Goal: Task Accomplishment & Management: Use online tool/utility

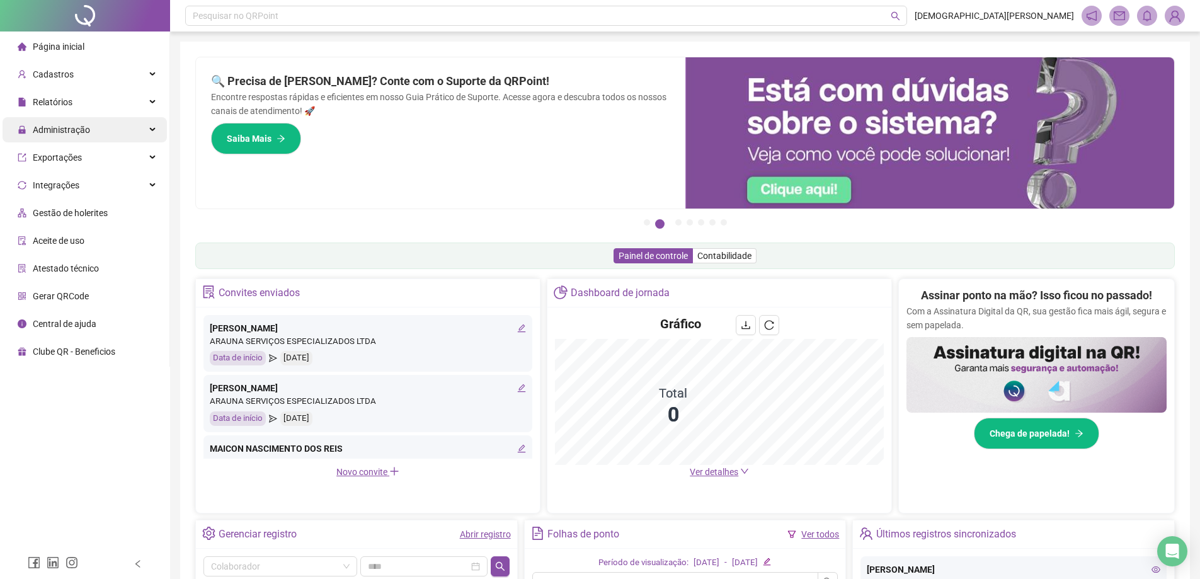
click at [112, 131] on div "Administração" at bounding box center [85, 129] width 164 height 25
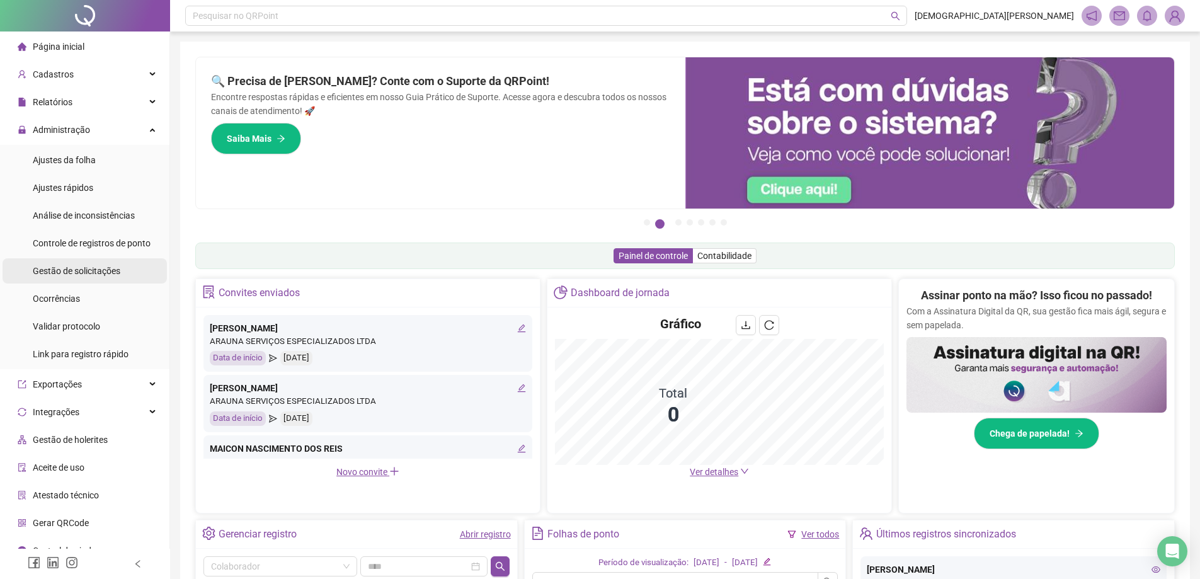
click at [95, 272] on span "Gestão de solicitações" at bounding box center [77, 271] width 88 height 10
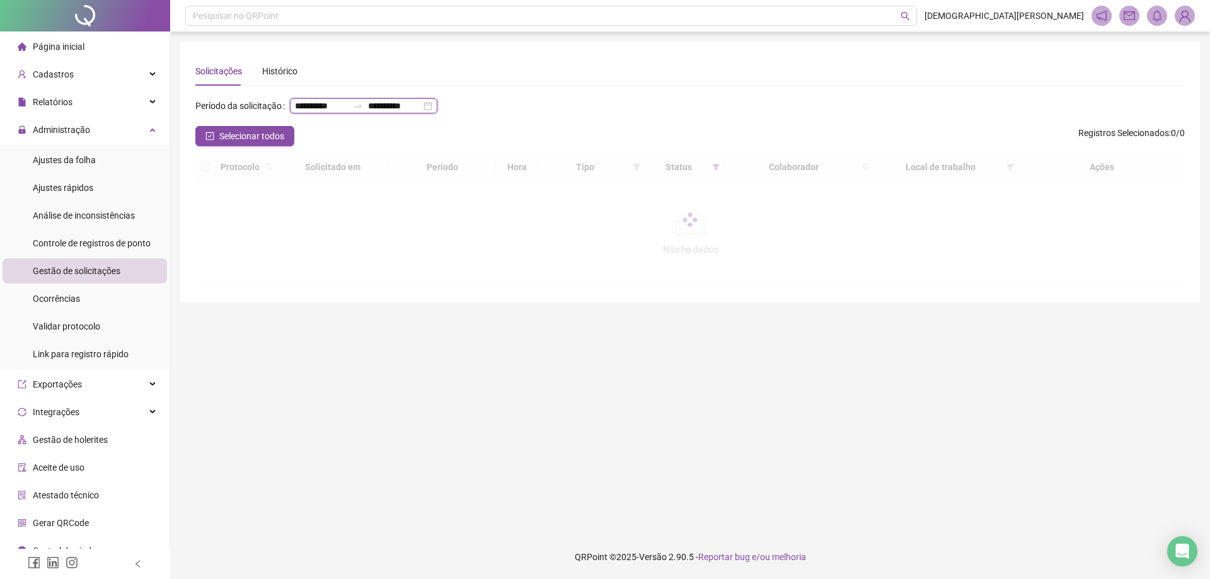
click at [368, 113] on input "**********" at bounding box center [394, 106] width 53 height 14
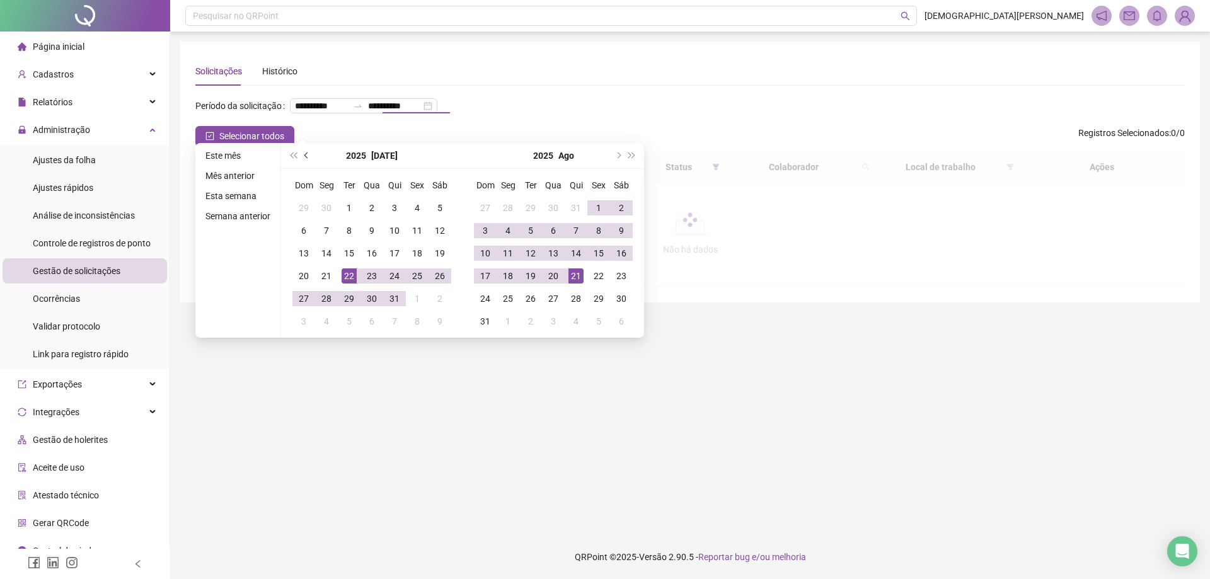
click at [301, 152] on button "prev-year" at bounding box center [307, 155] width 14 height 25
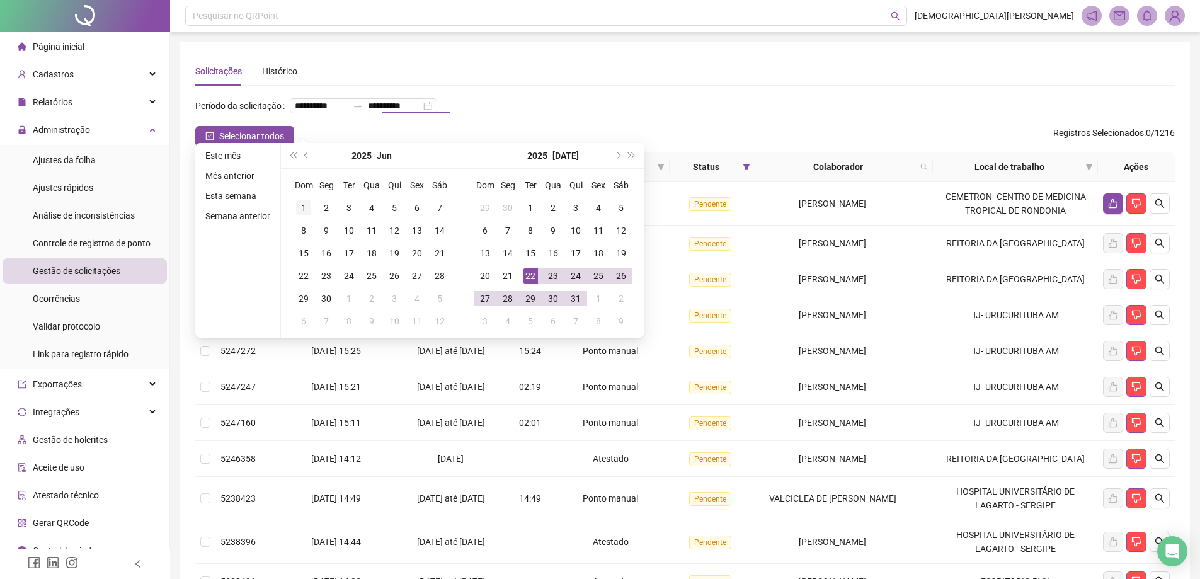
type input "**********"
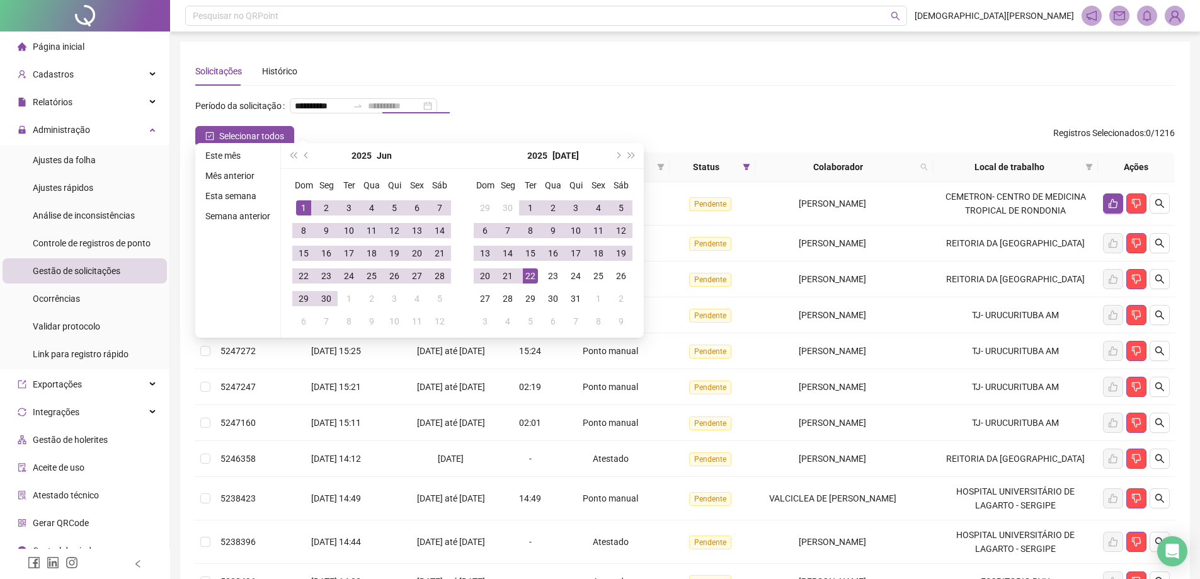
click at [305, 207] on div "1" at bounding box center [303, 207] width 15 height 15
drag, startPoint x: 613, startPoint y: 154, endPoint x: 604, endPoint y: 200, distance: 47.4
click at [614, 154] on button "next-year" at bounding box center [617, 155] width 14 height 25
click at [573, 270] on div "21" at bounding box center [575, 275] width 15 height 15
type input "**********"
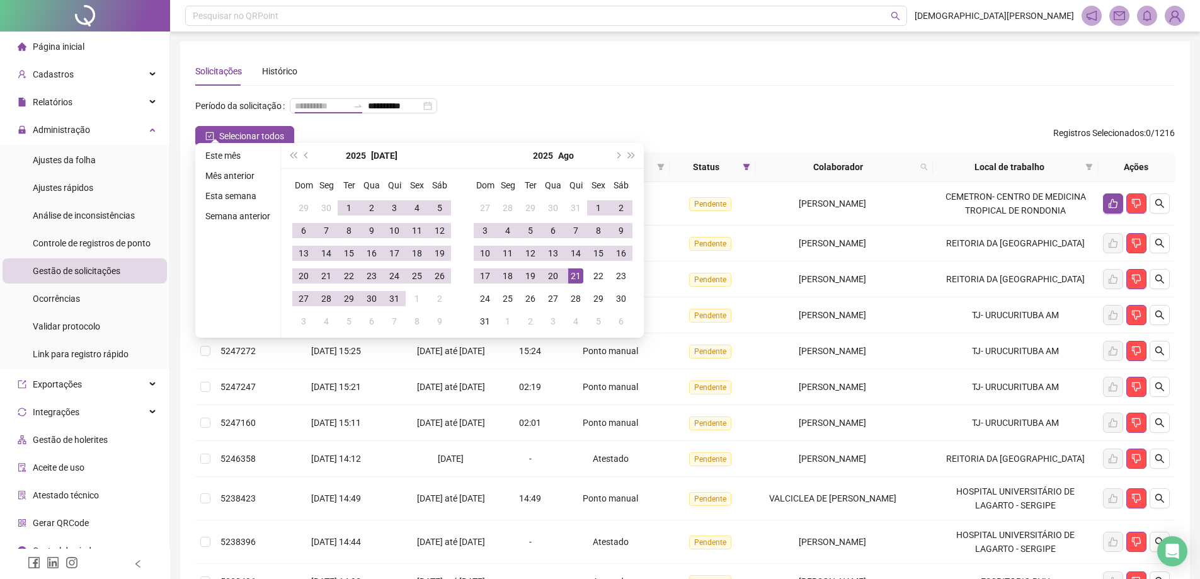
type input "**********"
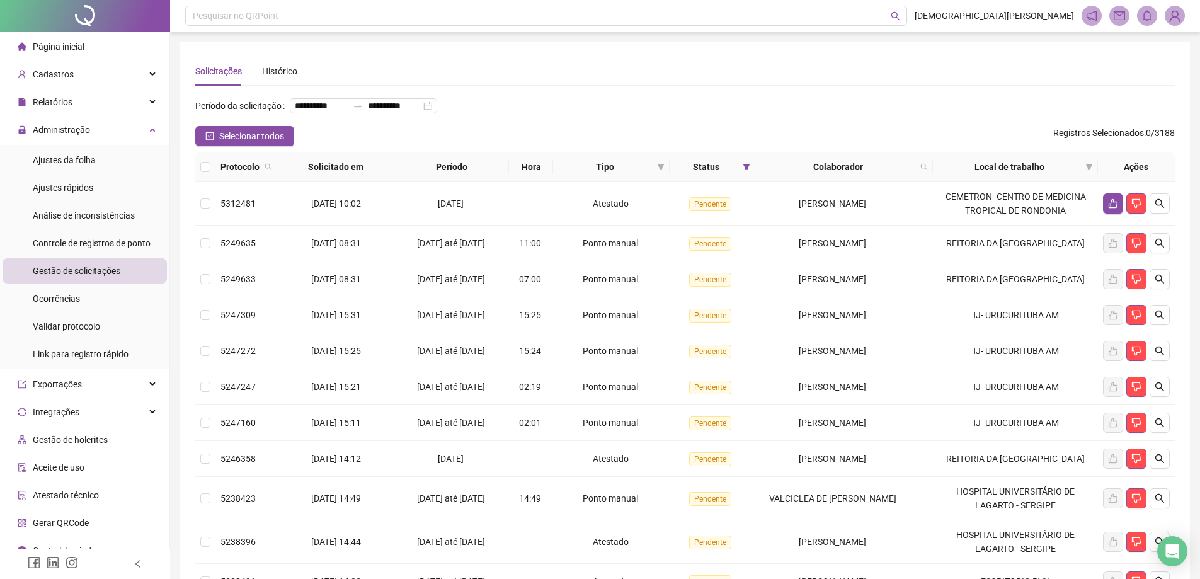
click at [928, 171] on icon "search" at bounding box center [924, 167] width 8 height 8
type input "*******"
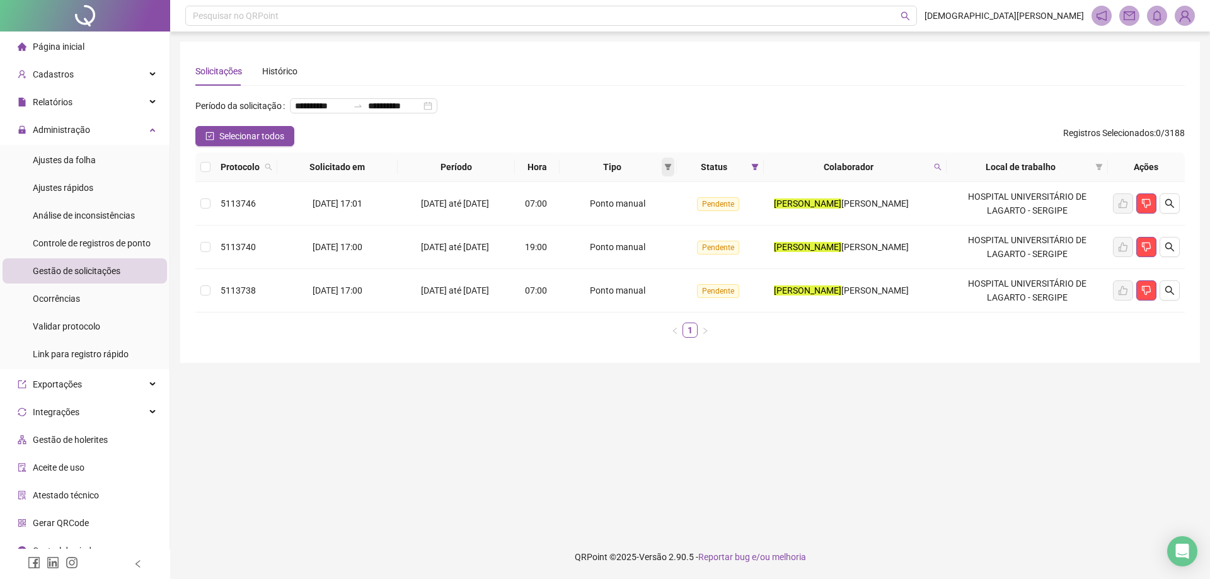
click at [674, 176] on span at bounding box center [667, 166] width 13 height 19
click at [759, 171] on icon "filter" at bounding box center [755, 167] width 8 height 8
click at [713, 258] on span "Aceita" at bounding box center [729, 253] width 64 height 14
click at [751, 279] on span "OK" at bounding box center [754, 279] width 12 height 14
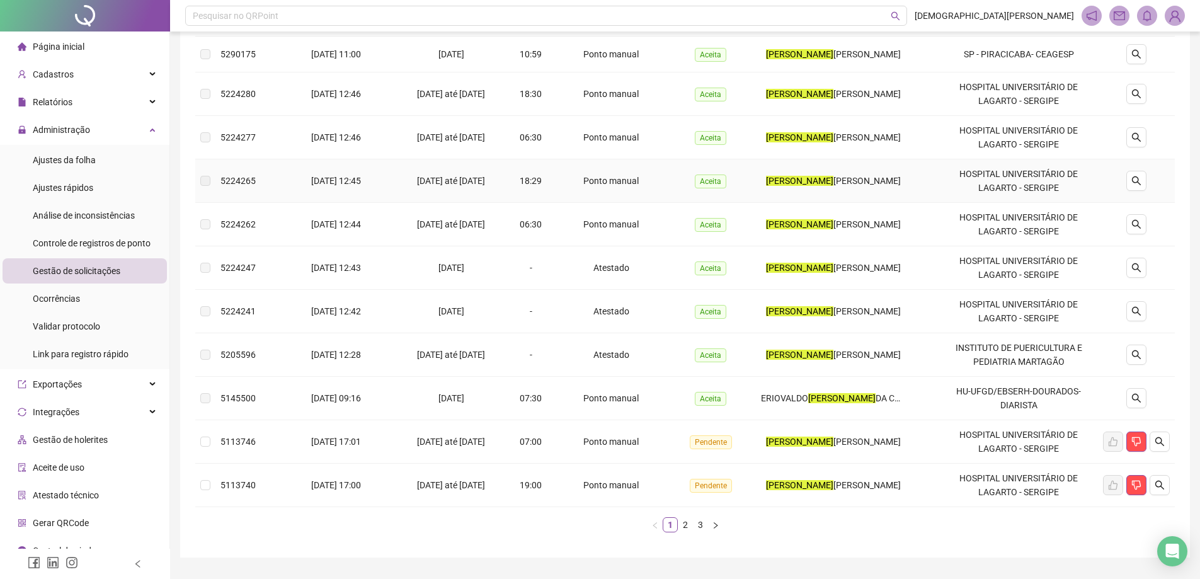
scroll to position [242, 0]
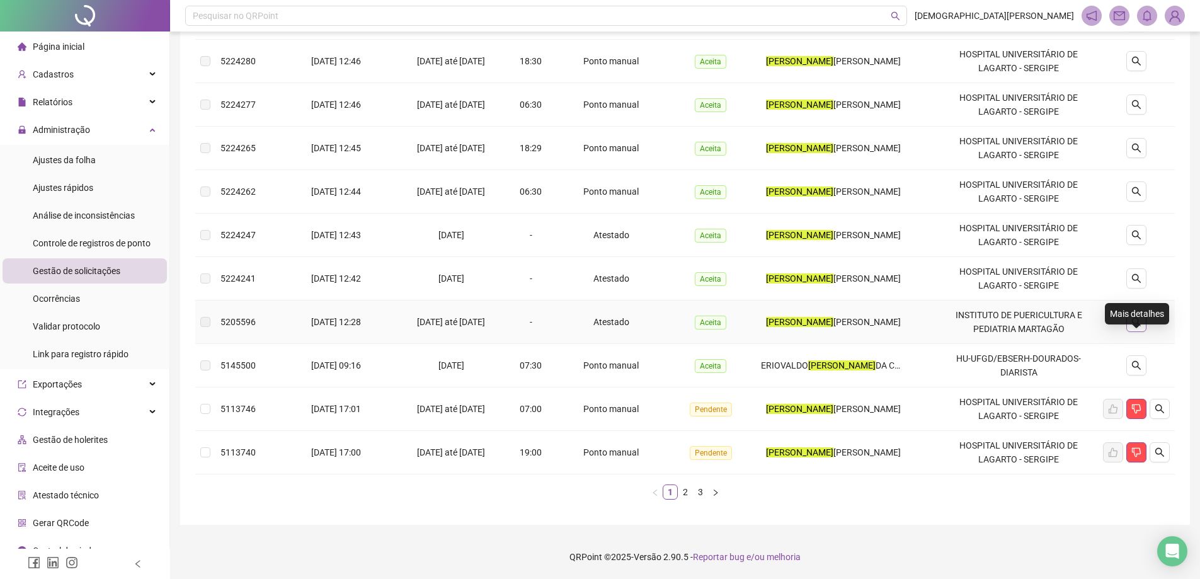
click at [1137, 322] on icon "search" at bounding box center [1136, 322] width 10 height 10
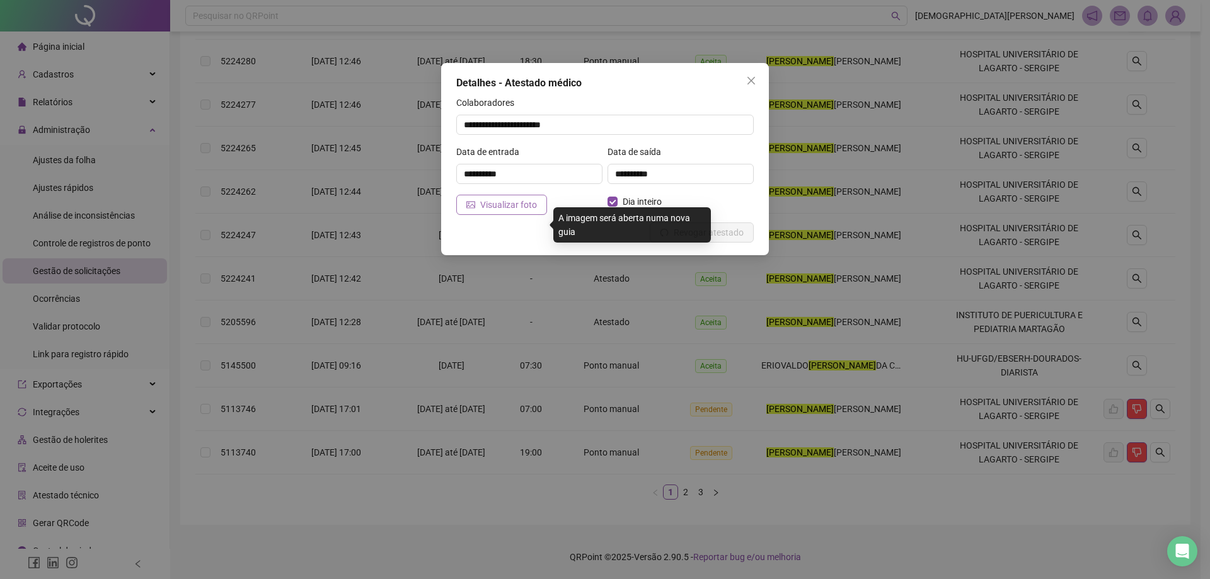
click at [503, 205] on span "Visualizar foto" at bounding box center [508, 205] width 57 height 14
click at [523, 532] on div "**********" at bounding box center [605, 289] width 1210 height 579
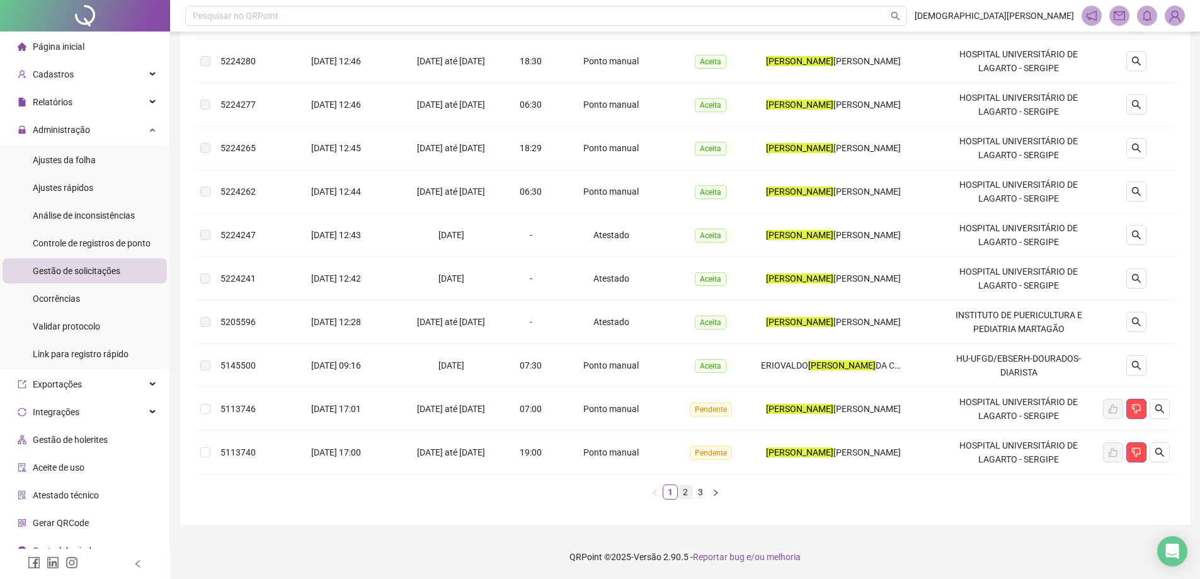
click at [685, 493] on link "2" at bounding box center [685, 492] width 14 height 14
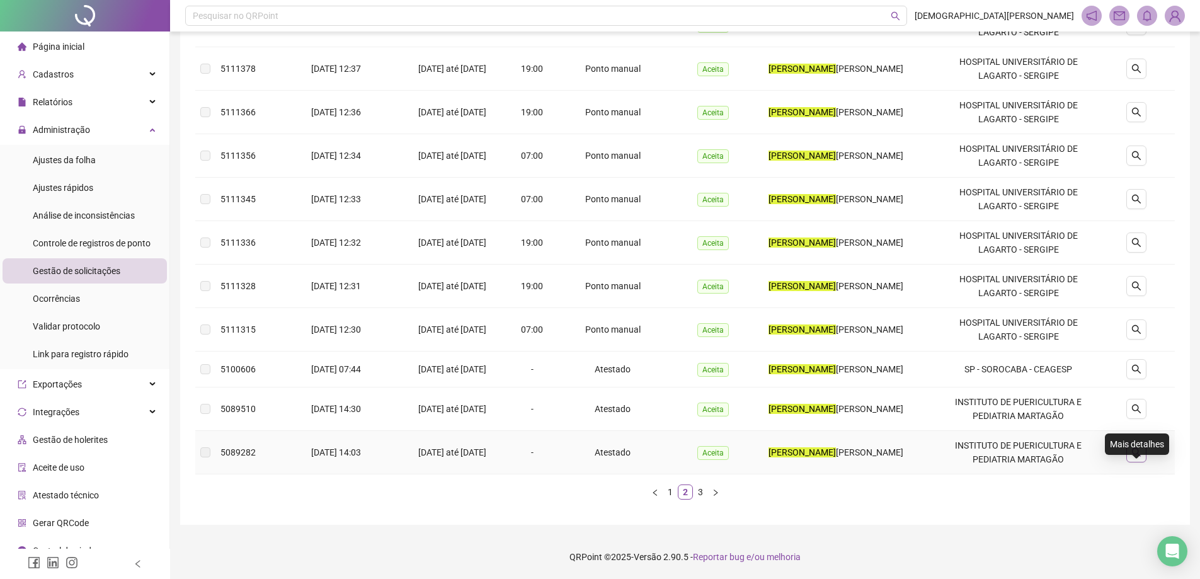
click at [1137, 448] on icon "search" at bounding box center [1136, 452] width 10 height 10
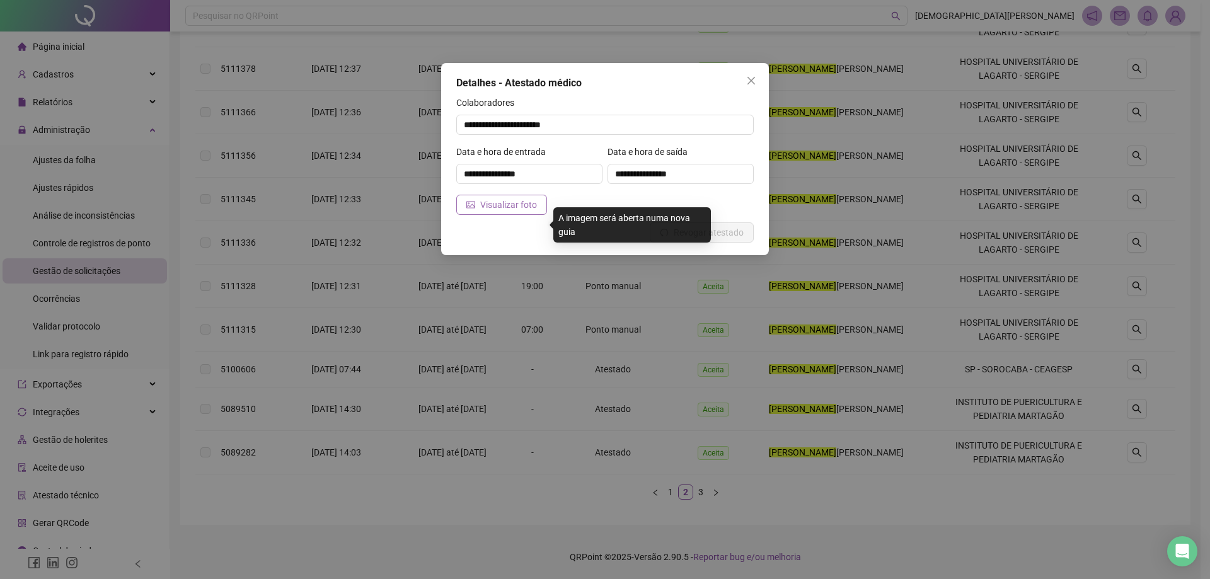
click at [503, 210] on span "Visualizar foto" at bounding box center [508, 205] width 57 height 14
drag, startPoint x: 481, startPoint y: 538, endPoint x: 515, endPoint y: 508, distance: 45.0
click at [481, 538] on div "**********" at bounding box center [605, 289] width 1210 height 579
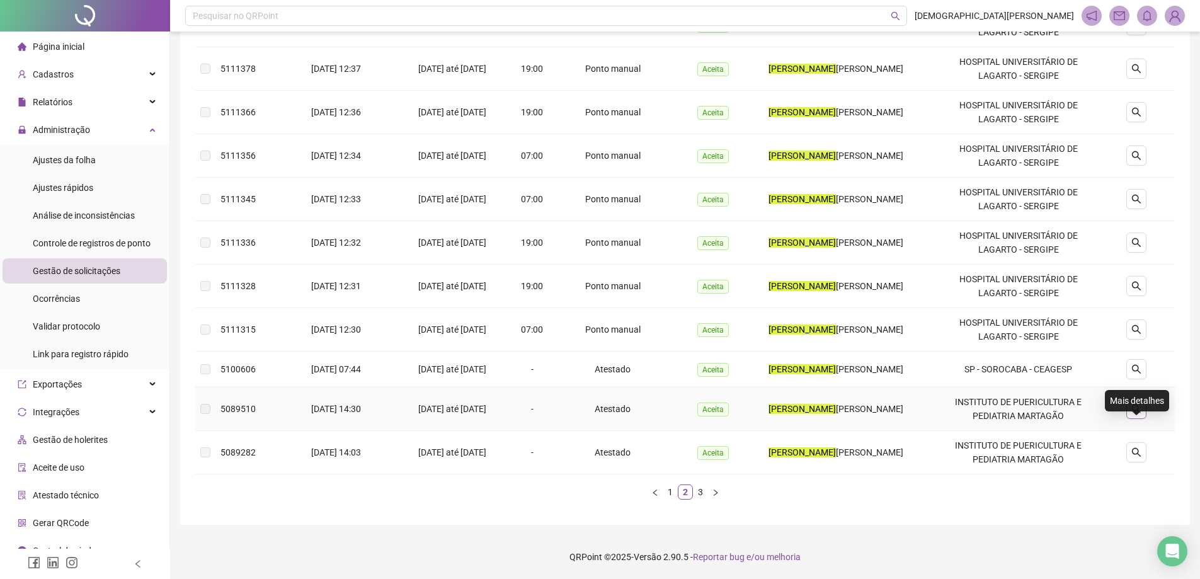
click at [1137, 404] on icon "search" at bounding box center [1136, 409] width 10 height 10
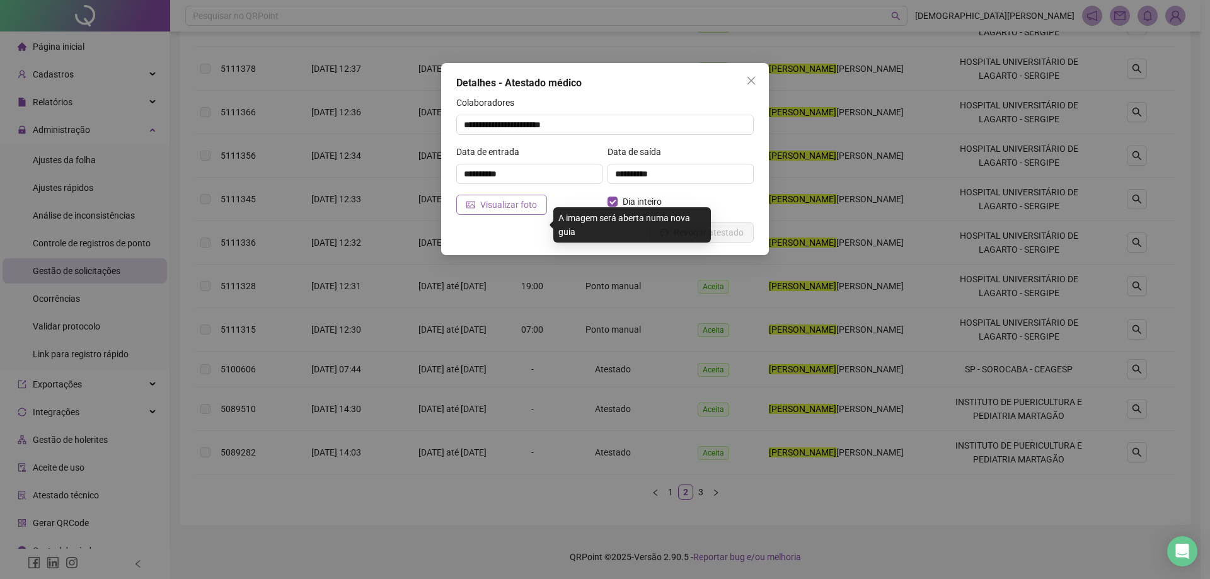
click at [488, 202] on span "Visualizar foto" at bounding box center [508, 205] width 57 height 14
click at [555, 513] on div "**********" at bounding box center [605, 289] width 1210 height 579
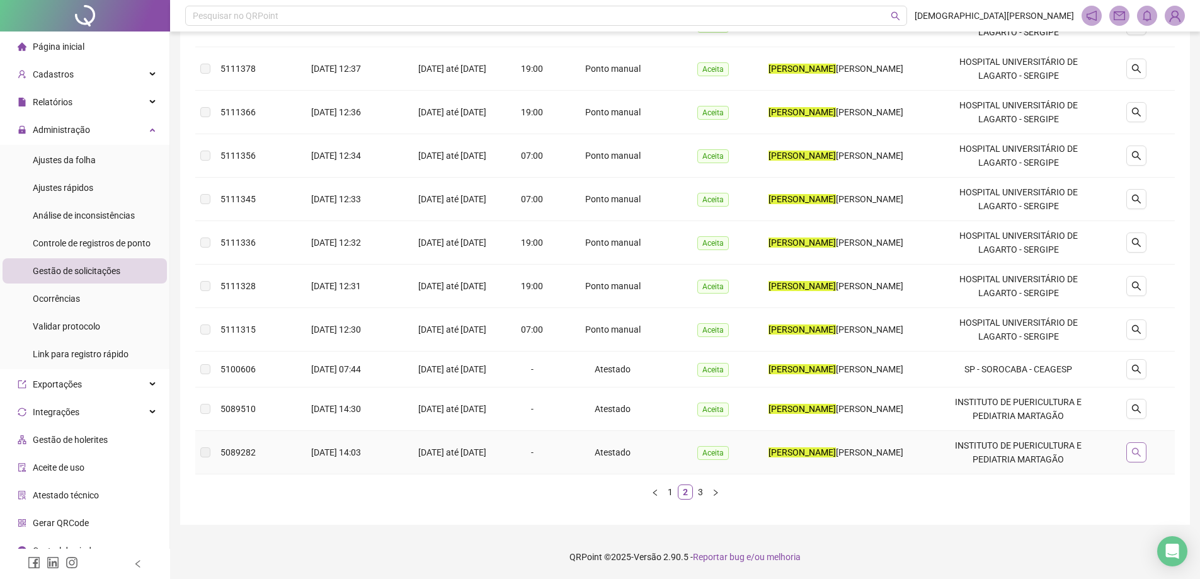
click at [1136, 449] on icon "search" at bounding box center [1136, 452] width 10 height 10
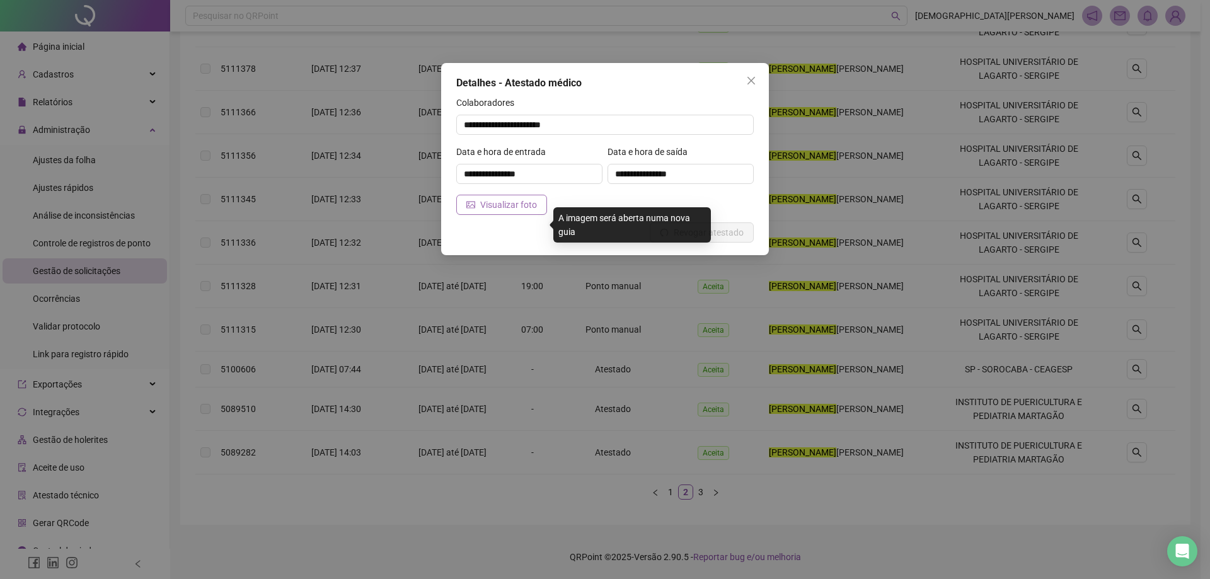
click at [515, 203] on span "Visualizar foto" at bounding box center [508, 205] width 57 height 14
click at [628, 528] on div "**********" at bounding box center [605, 289] width 1210 height 579
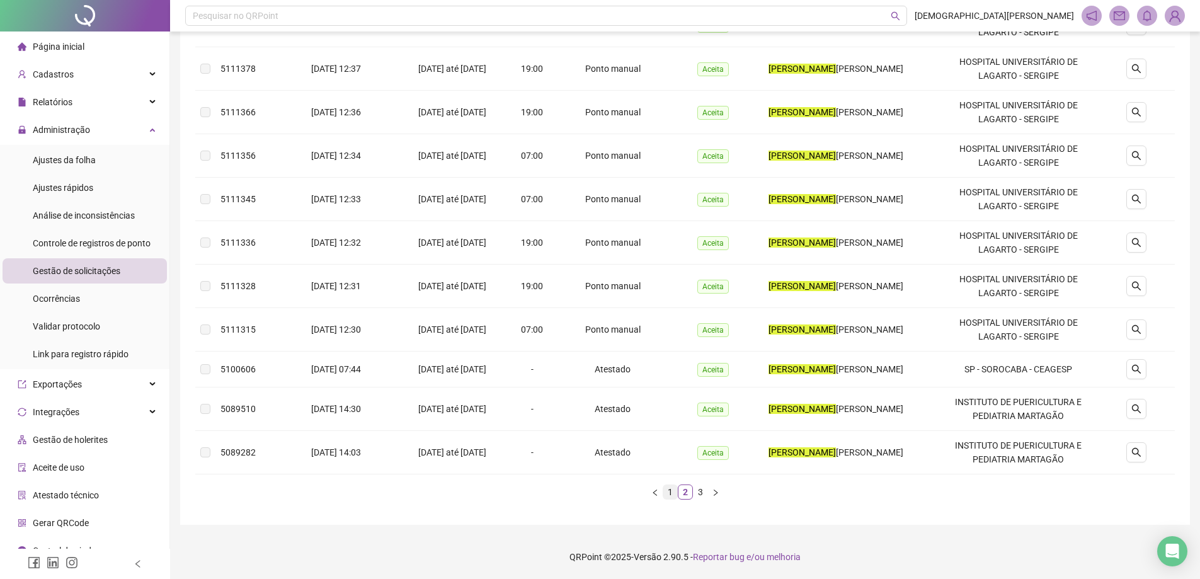
click at [670, 492] on link "1" at bounding box center [670, 492] width 14 height 14
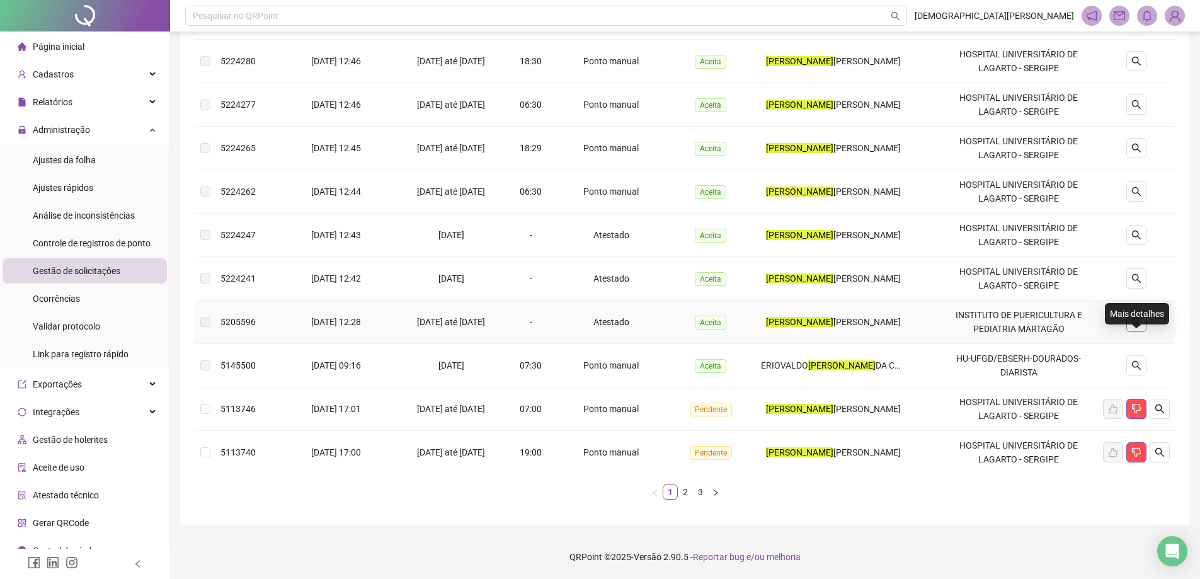
click at [1141, 318] on icon "search" at bounding box center [1136, 322] width 10 height 10
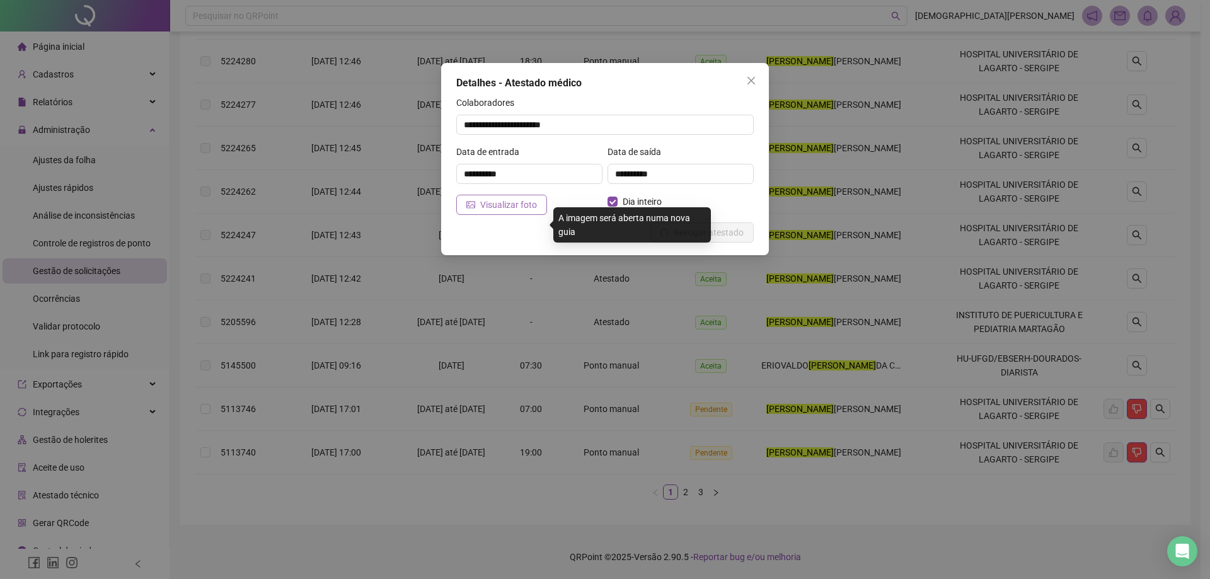
click at [515, 203] on span "Visualizar foto" at bounding box center [508, 205] width 57 height 14
click at [515, 513] on div "**********" at bounding box center [605, 289] width 1210 height 579
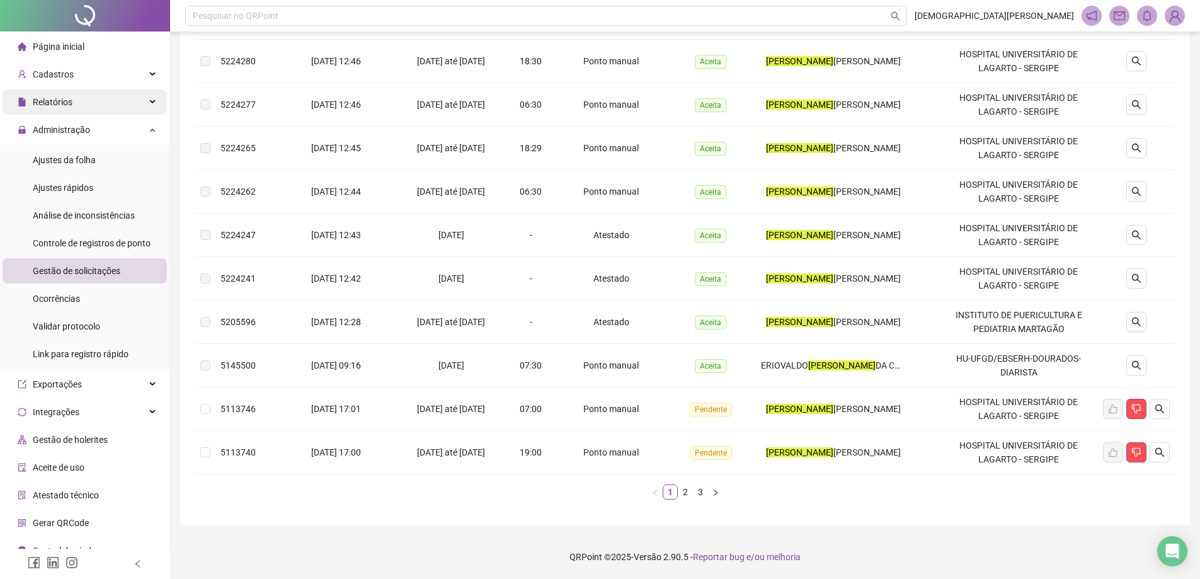
click at [70, 97] on span "Relatórios" at bounding box center [53, 102] width 40 height 10
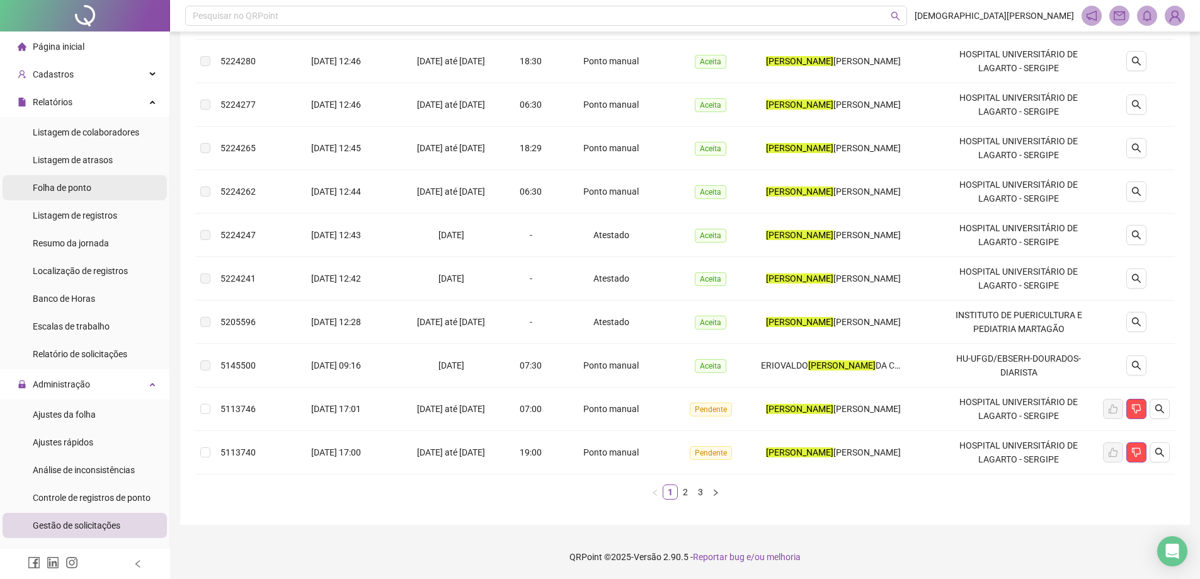
click at [67, 192] on span "Folha de ponto" at bounding box center [62, 188] width 59 height 10
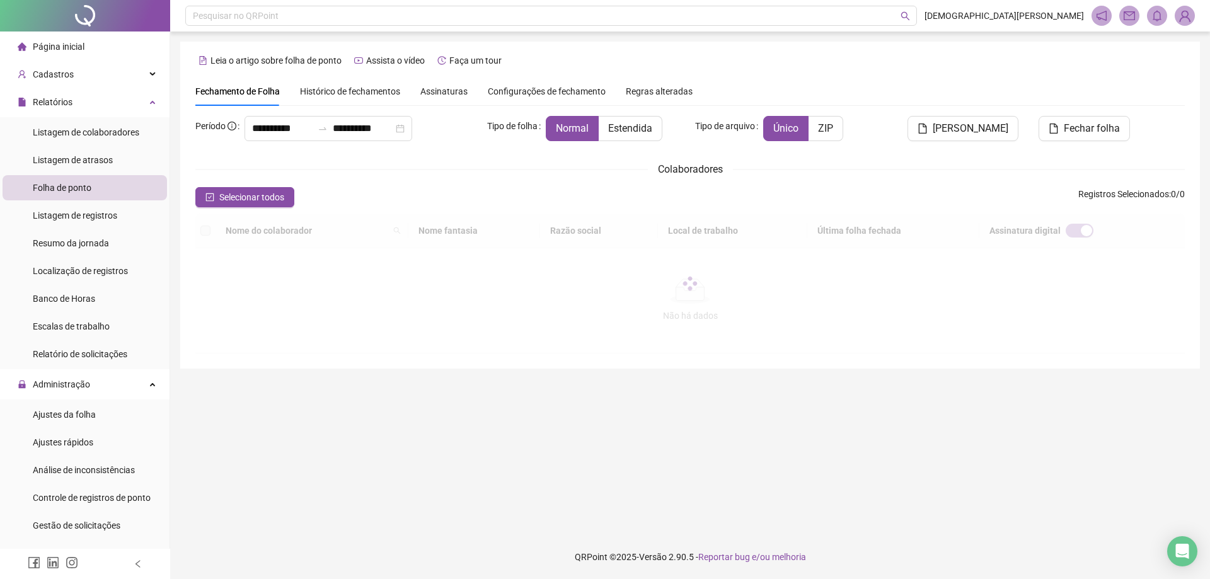
type input "**********"
click at [365, 123] on input "**********" at bounding box center [363, 128] width 60 height 15
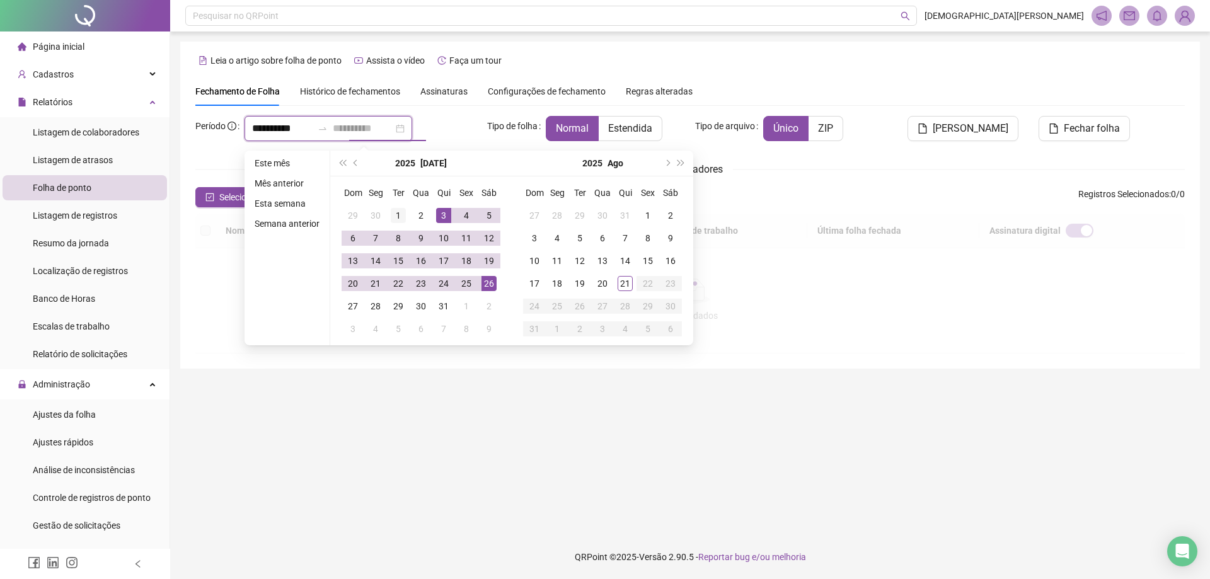
type input "**********"
drag, startPoint x: 402, startPoint y: 213, endPoint x: 442, endPoint y: 316, distance: 110.7
click at [402, 214] on div "1" at bounding box center [398, 215] width 15 height 15
click at [442, 306] on div "31" at bounding box center [443, 306] width 15 height 15
type input "**********"
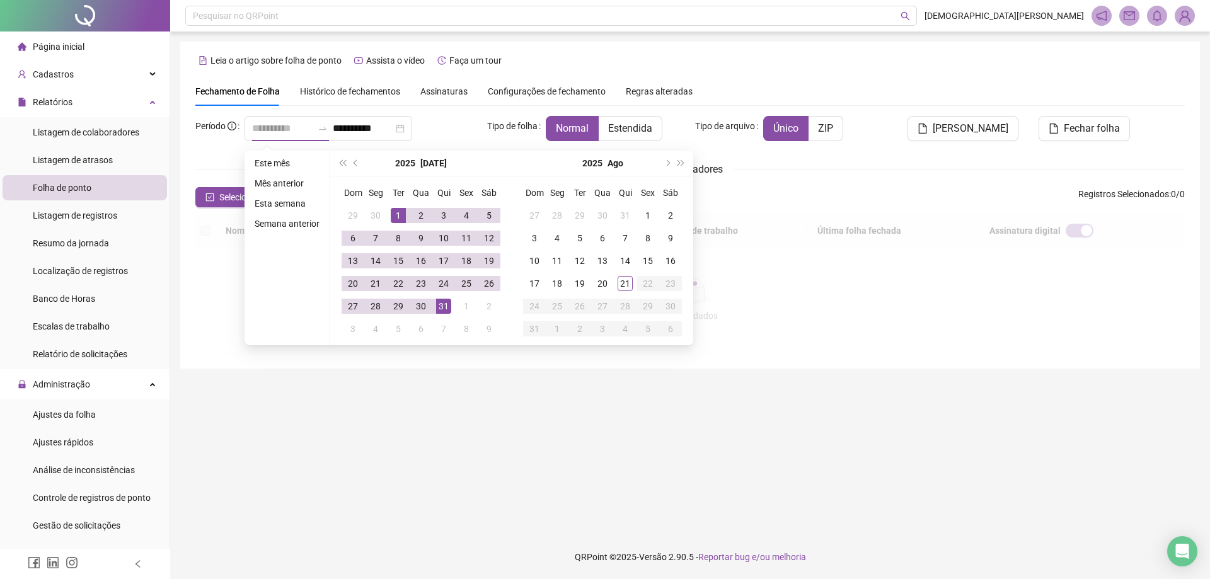
type input "**********"
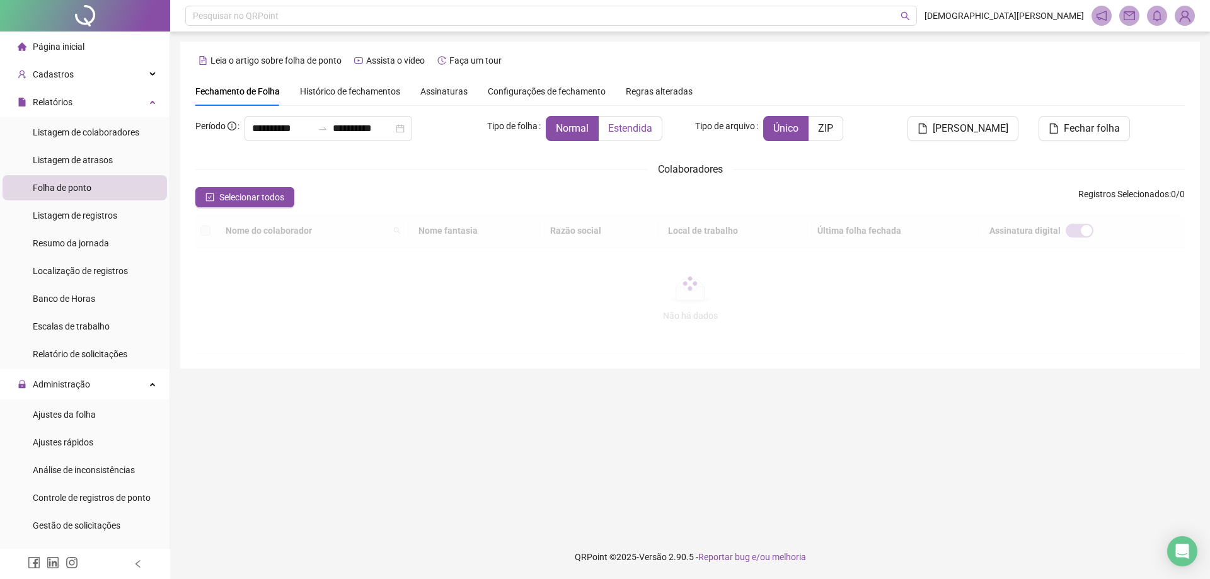
click at [644, 125] on span "Estendida" at bounding box center [630, 128] width 44 height 12
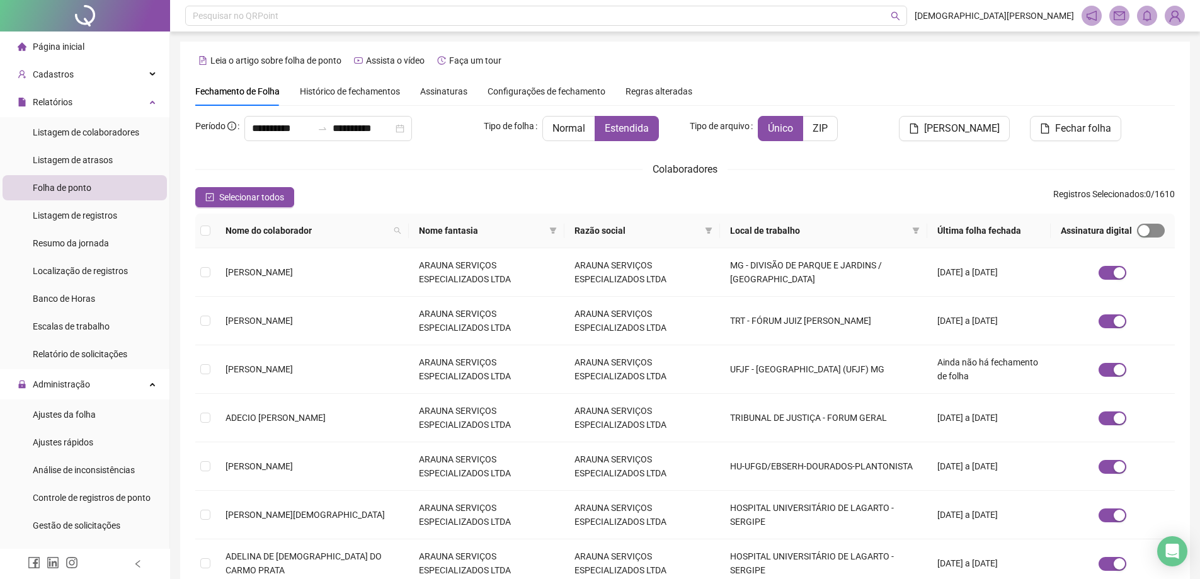
drag, startPoint x: 1159, startPoint y: 229, endPoint x: 1154, endPoint y: 235, distance: 7.2
click at [1158, 229] on span "button" at bounding box center [1151, 231] width 28 height 14
drag, startPoint x: 910, startPoint y: 226, endPoint x: 909, endPoint y: 235, distance: 8.8
click at [910, 226] on span at bounding box center [916, 230] width 13 height 19
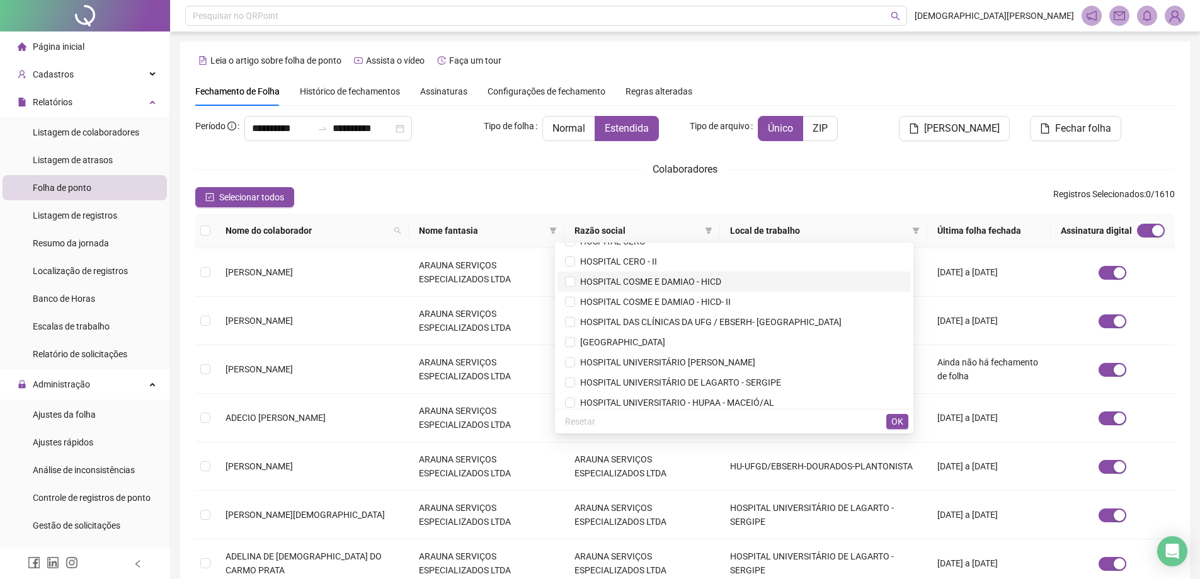
scroll to position [2268, 0]
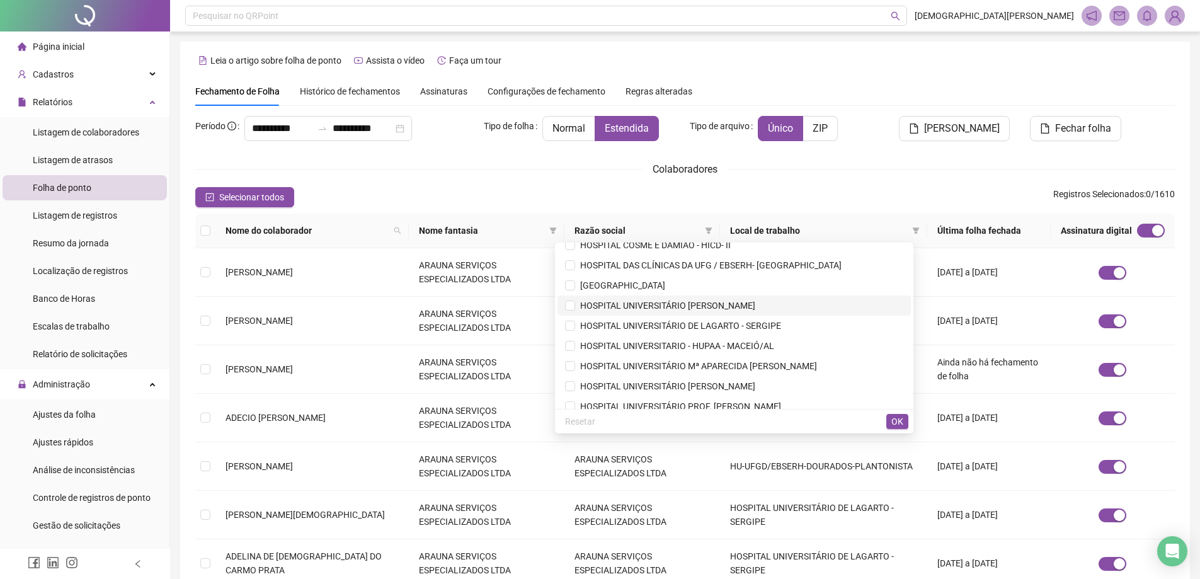
drag, startPoint x: 753, startPoint y: 309, endPoint x: 765, endPoint y: 312, distance: 12.6
click at [755, 309] on span "HOSPITAL UNIVERSITÁRIO [PERSON_NAME]" at bounding box center [665, 306] width 180 height 10
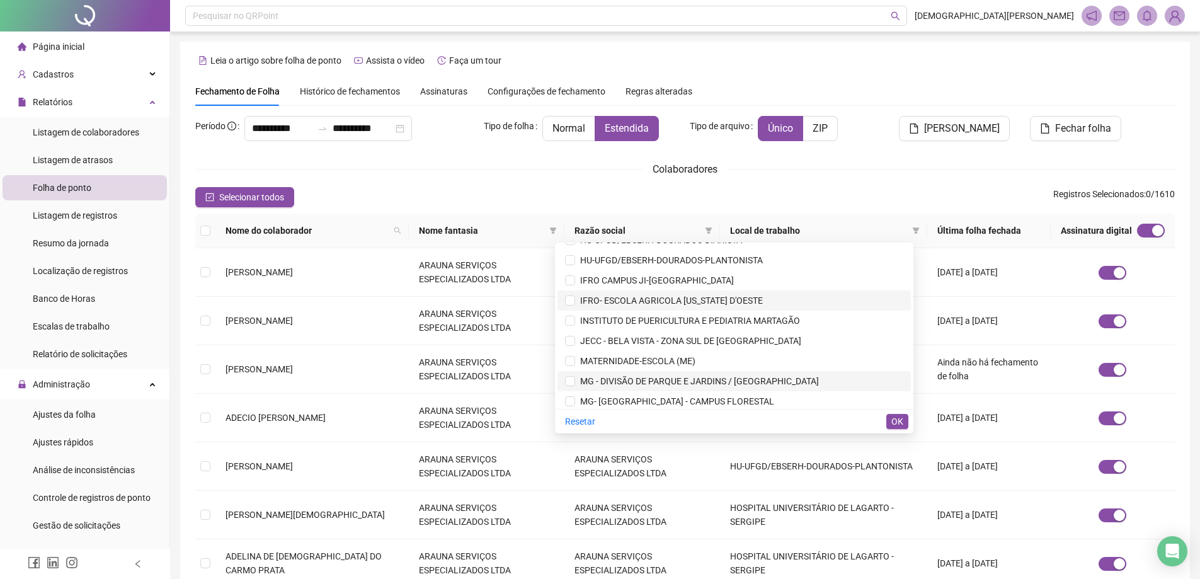
scroll to position [2520, 0]
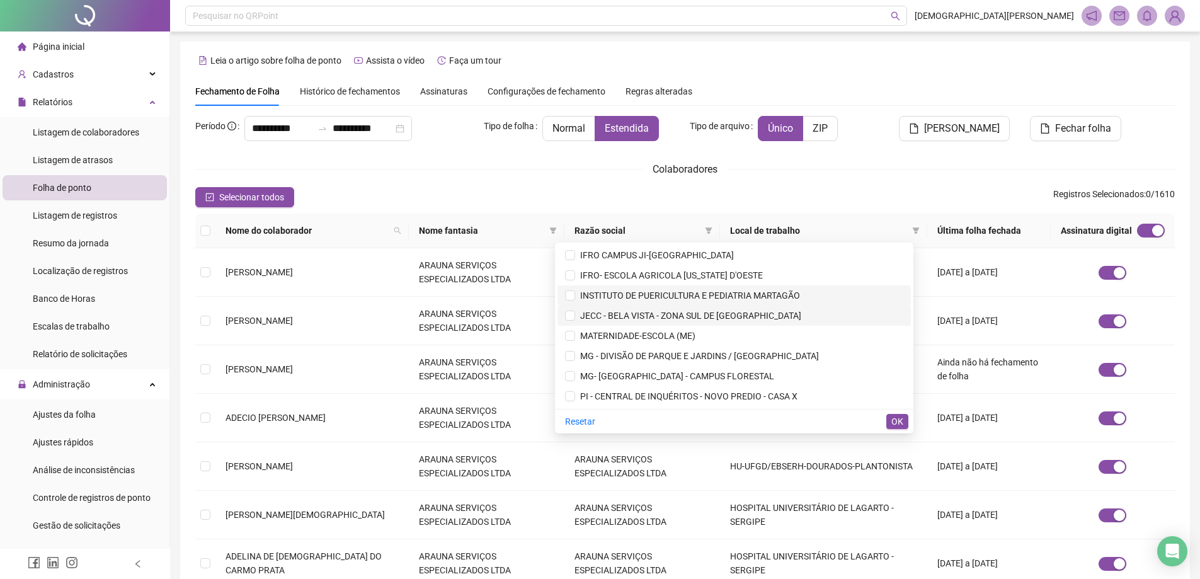
click at [702, 295] on span "INSTITUTO DE PUERICULTURA E PEDIATRIA MARTAGÃO" at bounding box center [687, 295] width 225 height 10
click at [692, 338] on span "MATERNIDADE-ESCOLA (ME)" at bounding box center [635, 336] width 120 height 10
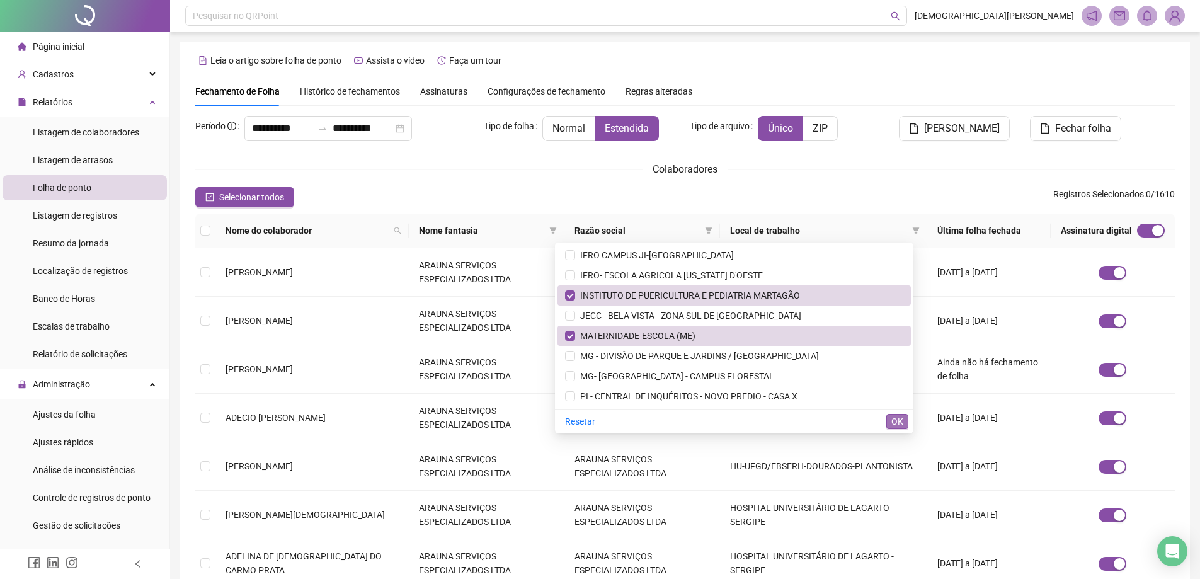
click at [893, 418] on span "OK" at bounding box center [897, 422] width 12 height 14
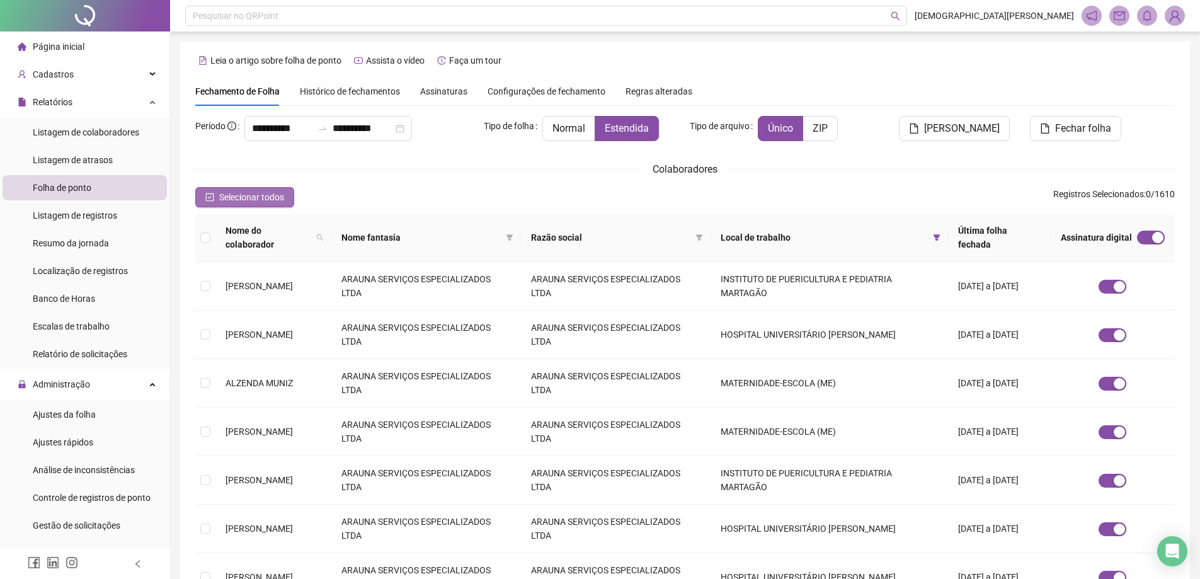
click at [265, 202] on span "Selecionar todos" at bounding box center [251, 197] width 65 height 14
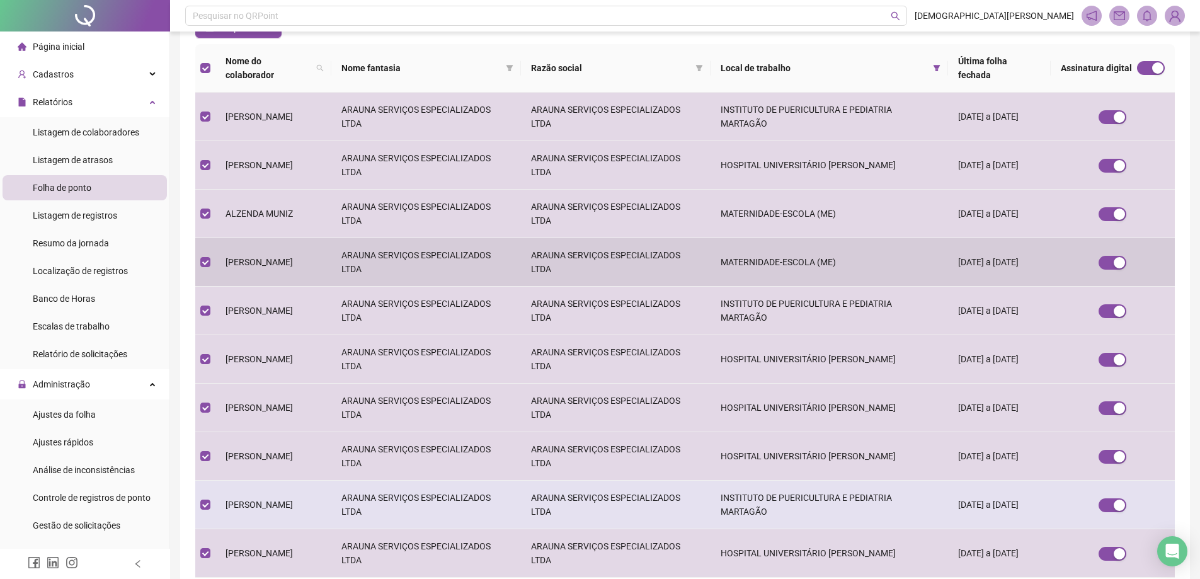
scroll to position [264, 0]
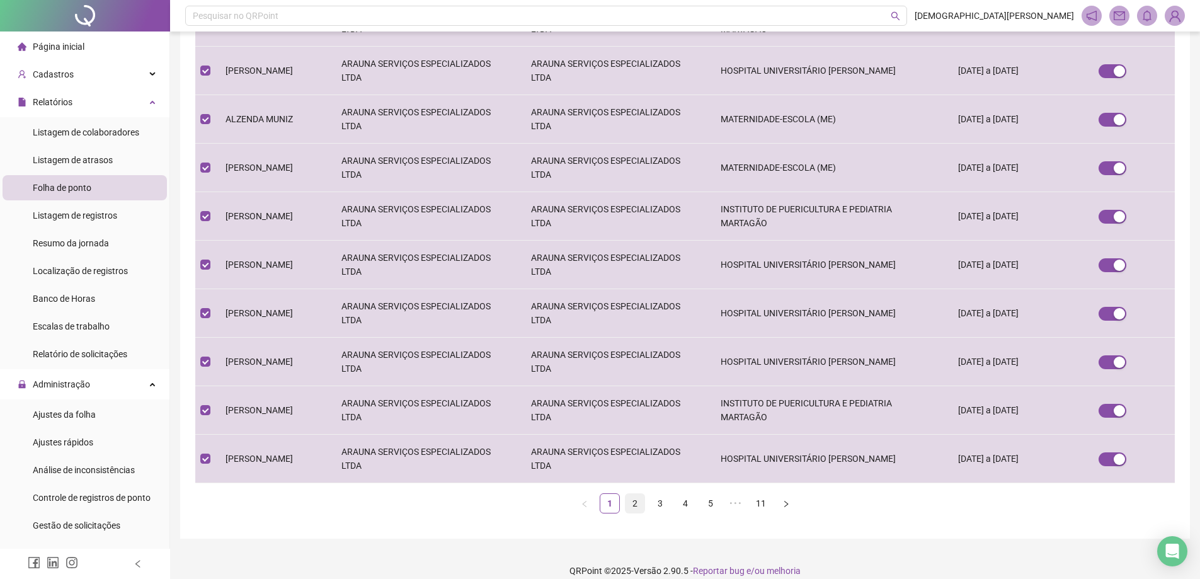
click at [637, 494] on link "2" at bounding box center [635, 503] width 19 height 19
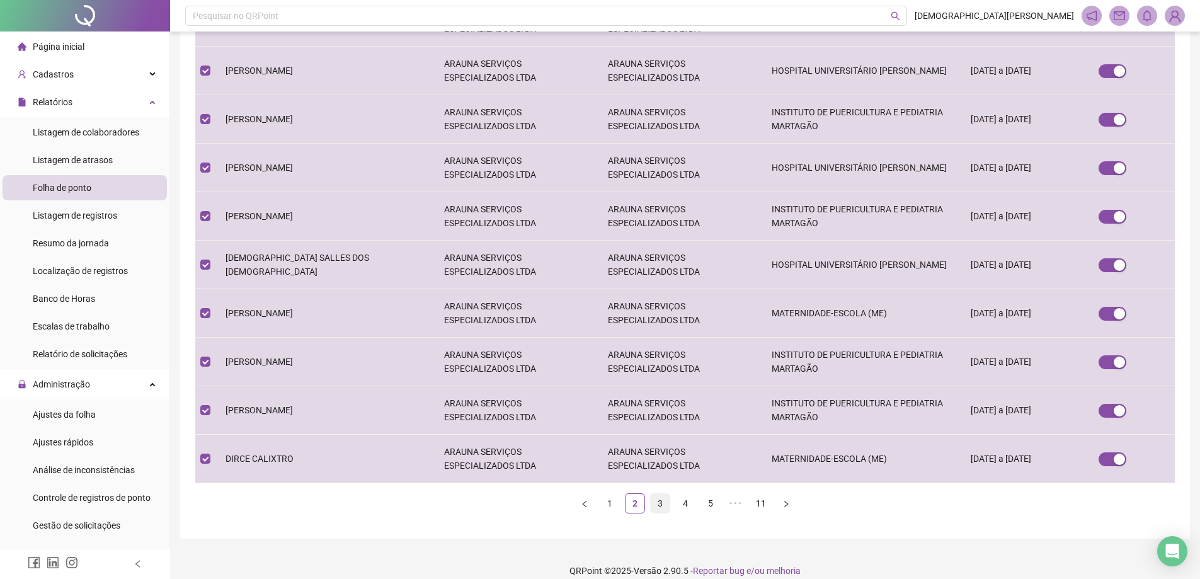
click at [668, 494] on link "3" at bounding box center [660, 503] width 19 height 19
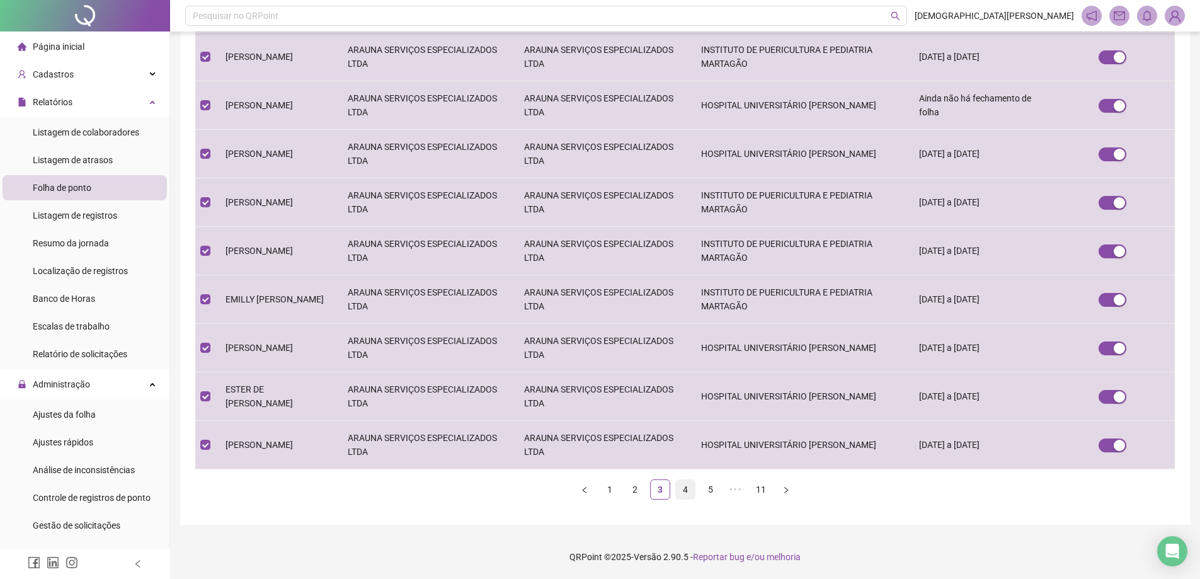
click at [686, 490] on link "4" at bounding box center [685, 489] width 19 height 19
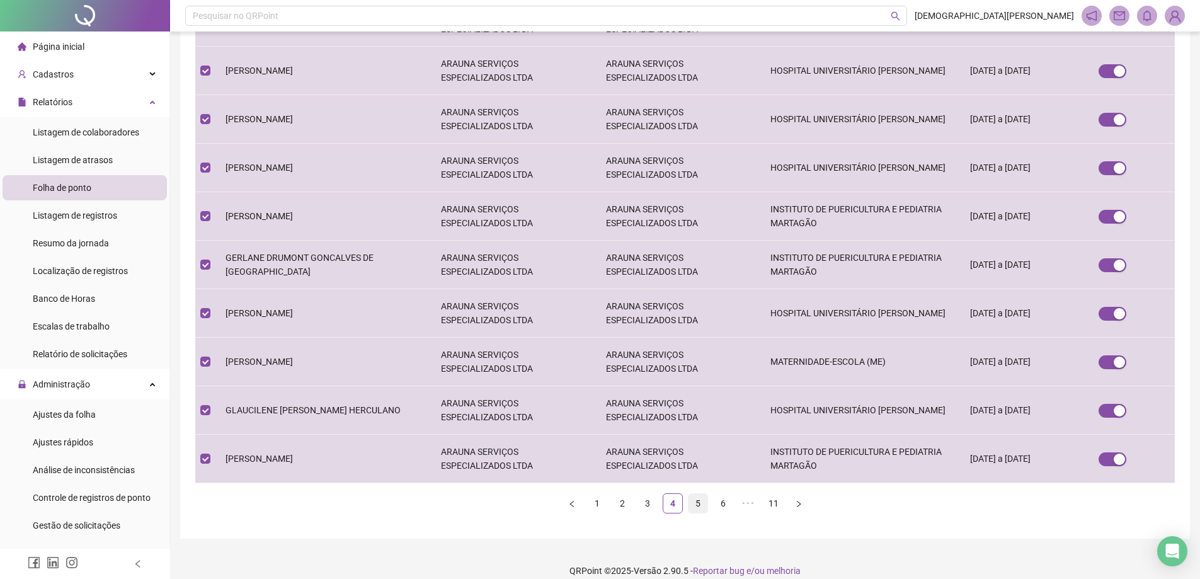
click at [692, 494] on link "5" at bounding box center [698, 503] width 19 height 19
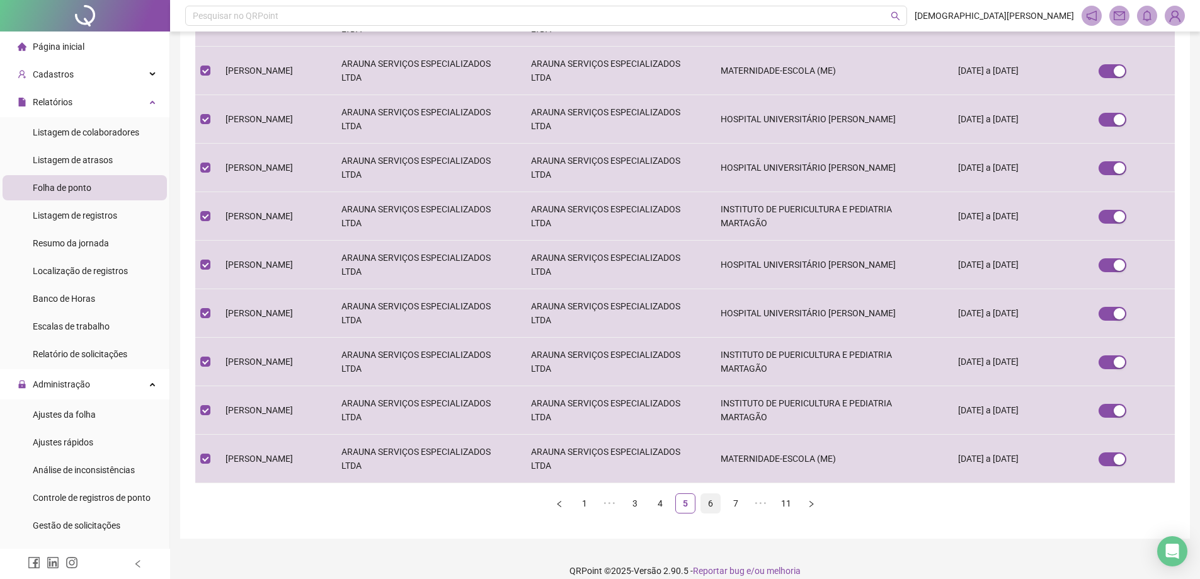
click at [711, 494] on link "6" at bounding box center [710, 503] width 19 height 19
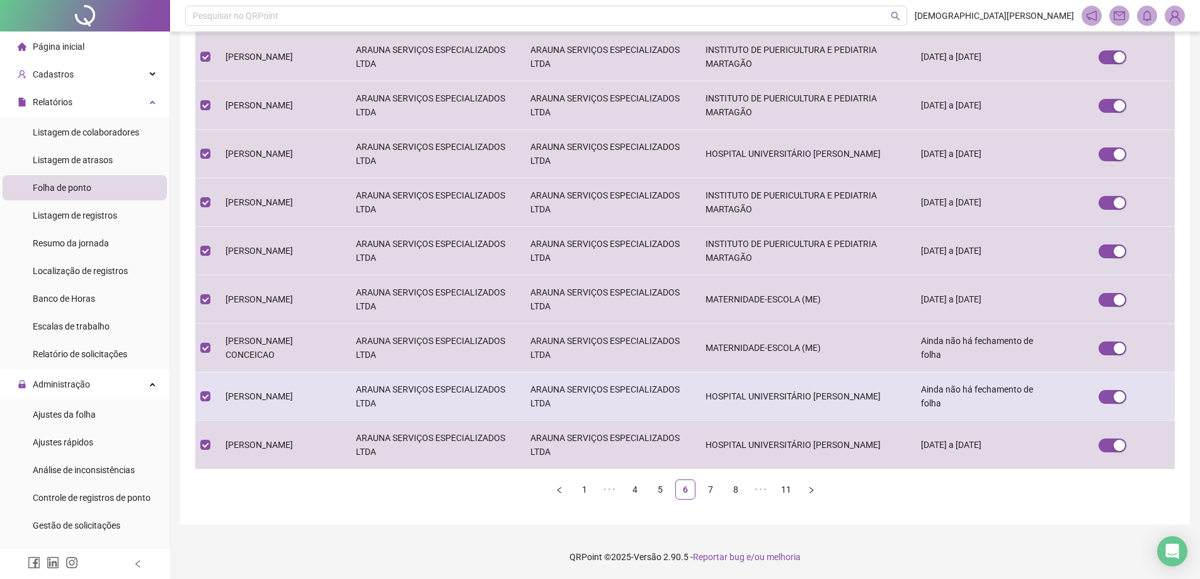
click at [264, 394] on span "[PERSON_NAME]" at bounding box center [259, 396] width 67 height 10
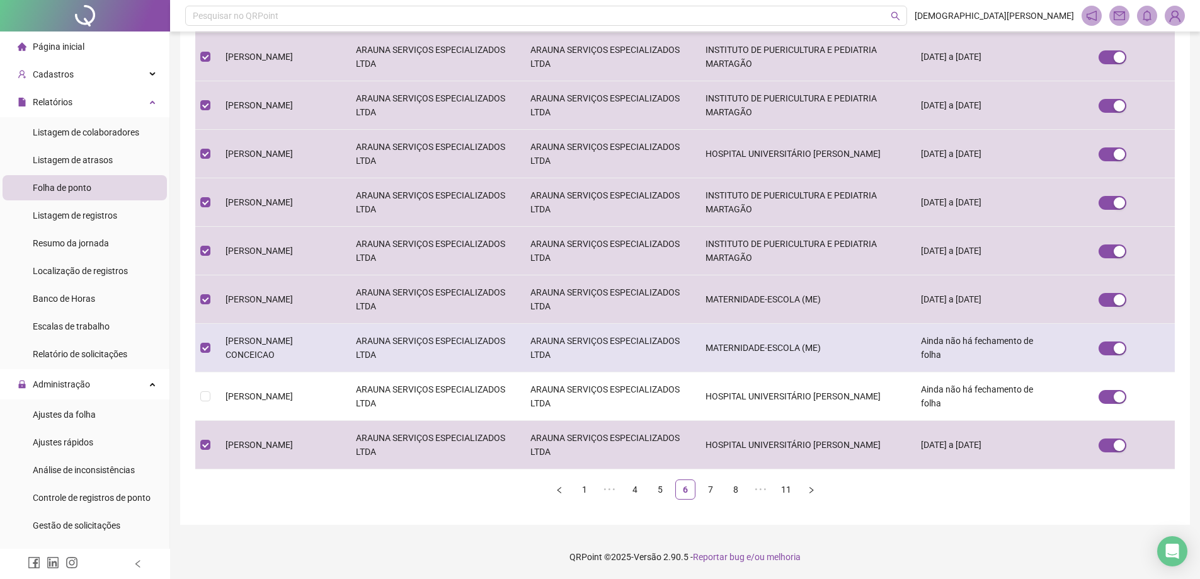
click at [248, 348] on span "[PERSON_NAME] CONCEICAO" at bounding box center [259, 348] width 67 height 24
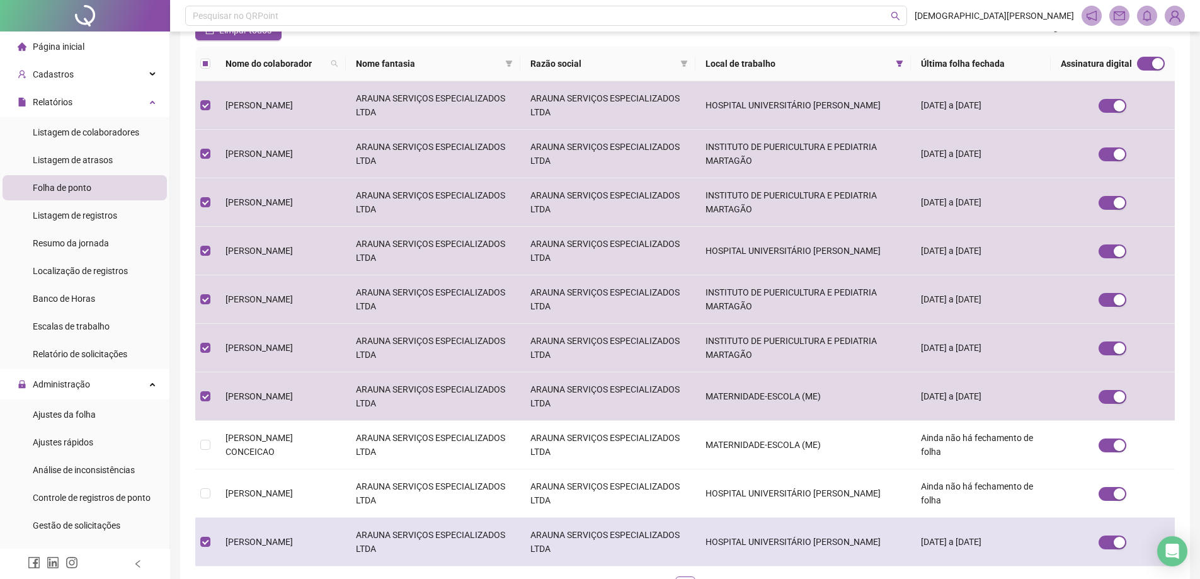
scroll to position [252, 0]
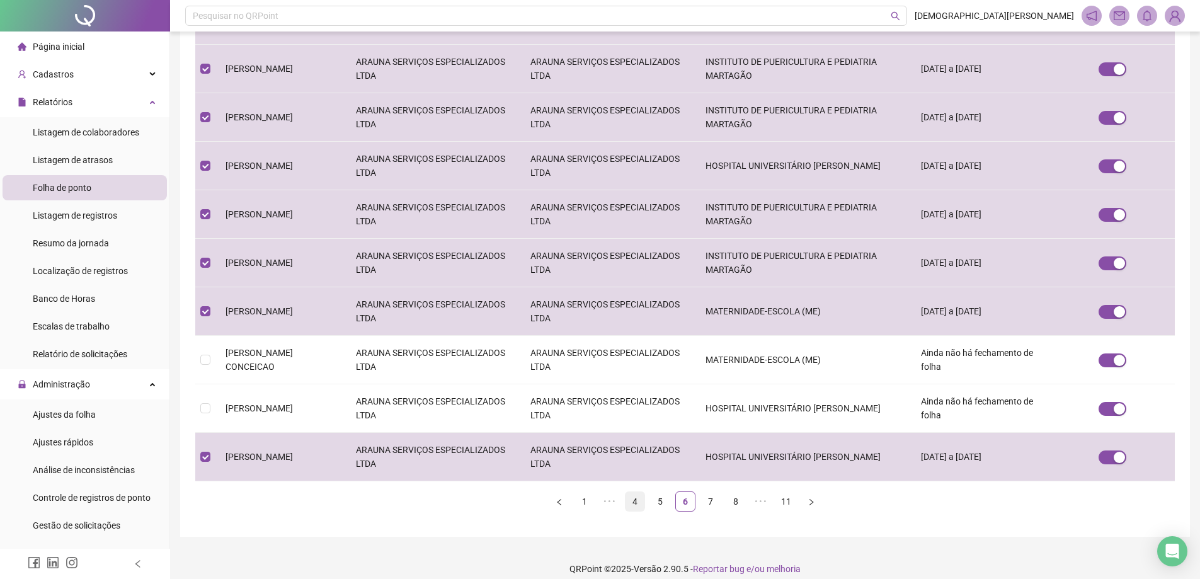
click at [639, 502] on link "4" at bounding box center [635, 501] width 19 height 19
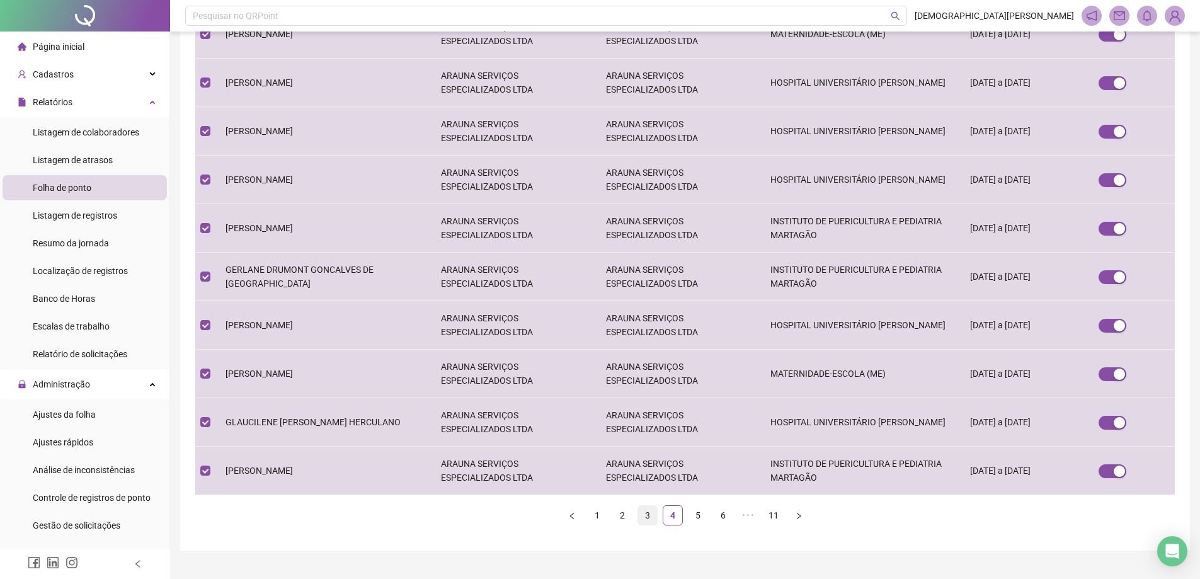
click at [650, 507] on link "3" at bounding box center [647, 515] width 19 height 19
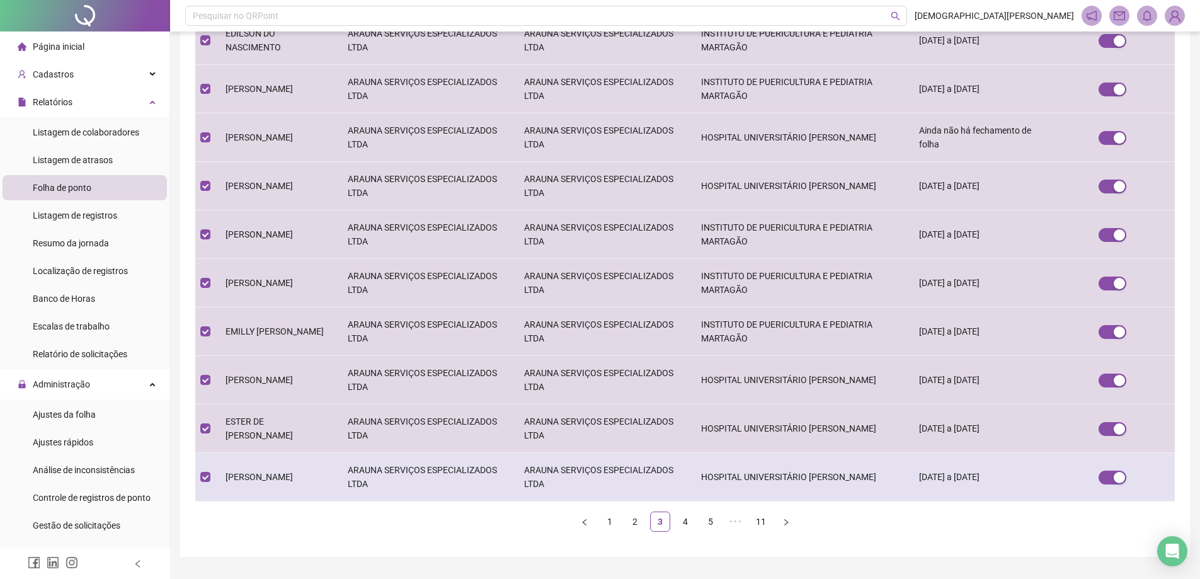
scroll to position [138, 0]
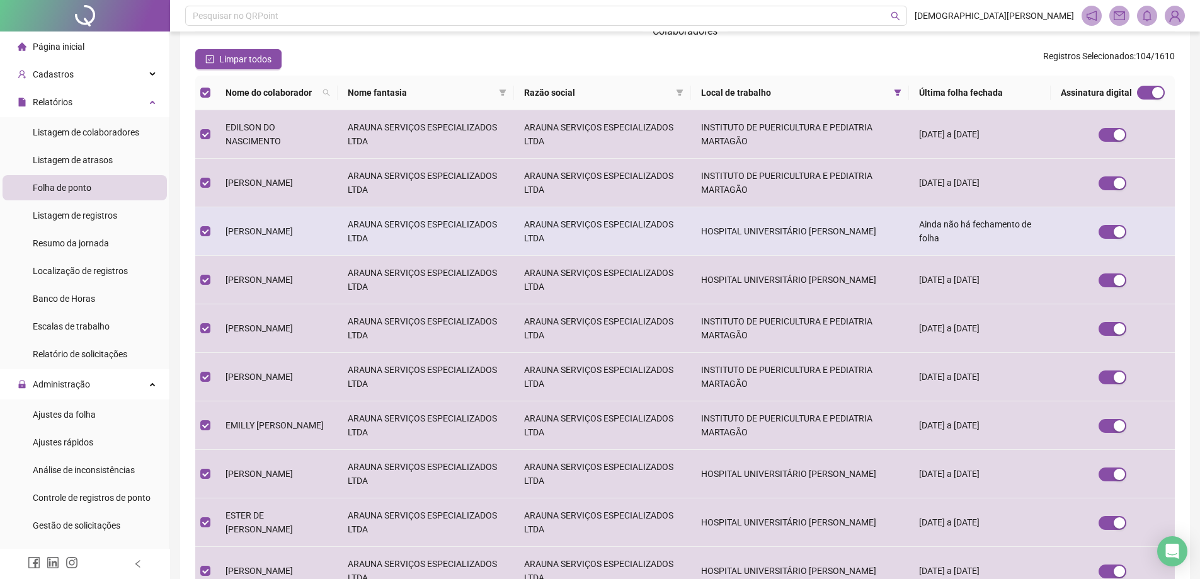
click at [490, 215] on td "ARAUNA SERVIÇOS ESPECIALIZADOS LTDA" at bounding box center [426, 231] width 177 height 49
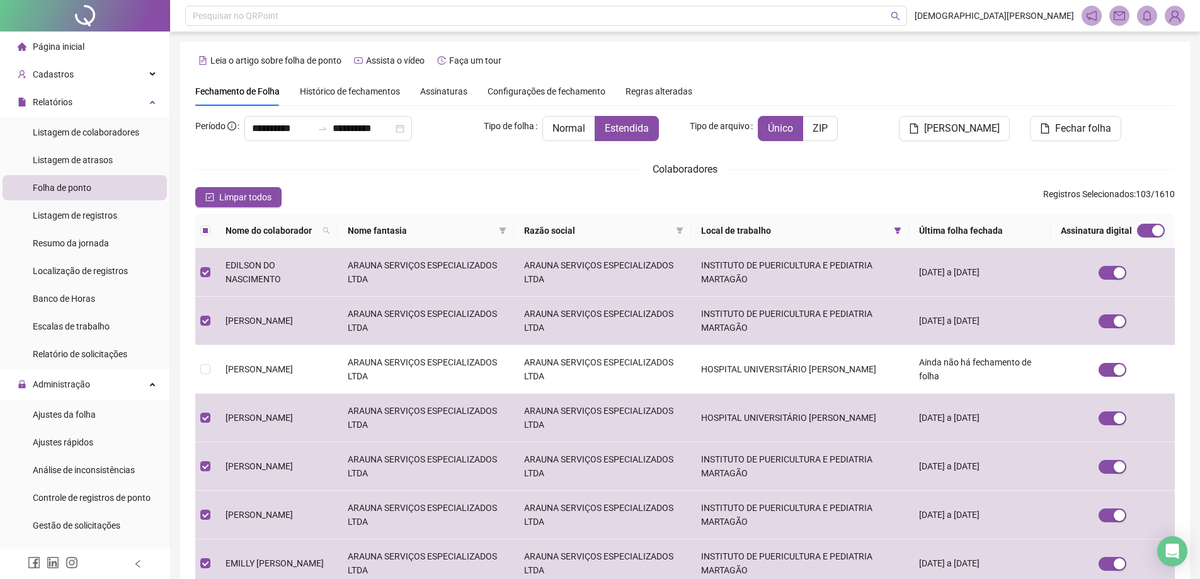
scroll to position [264, 0]
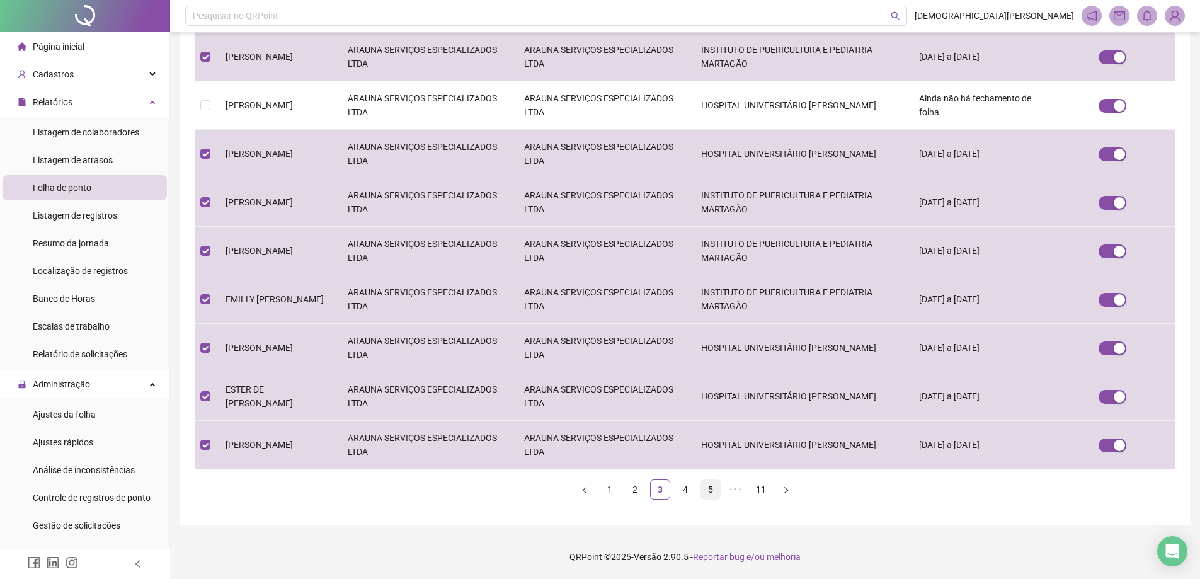
click at [713, 487] on link "5" at bounding box center [710, 489] width 19 height 19
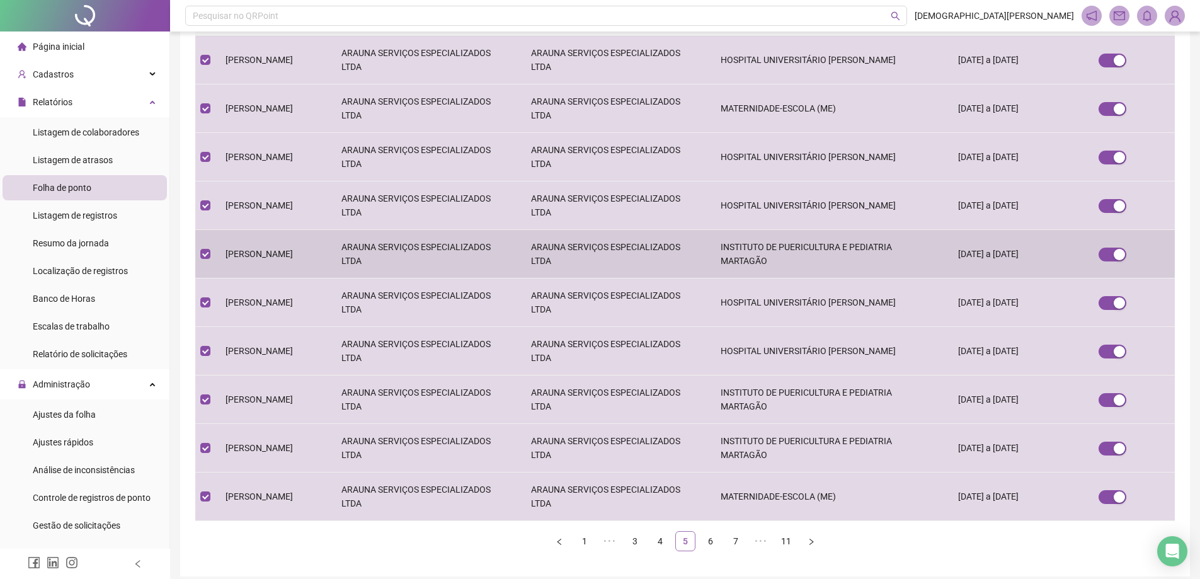
scroll to position [252, 0]
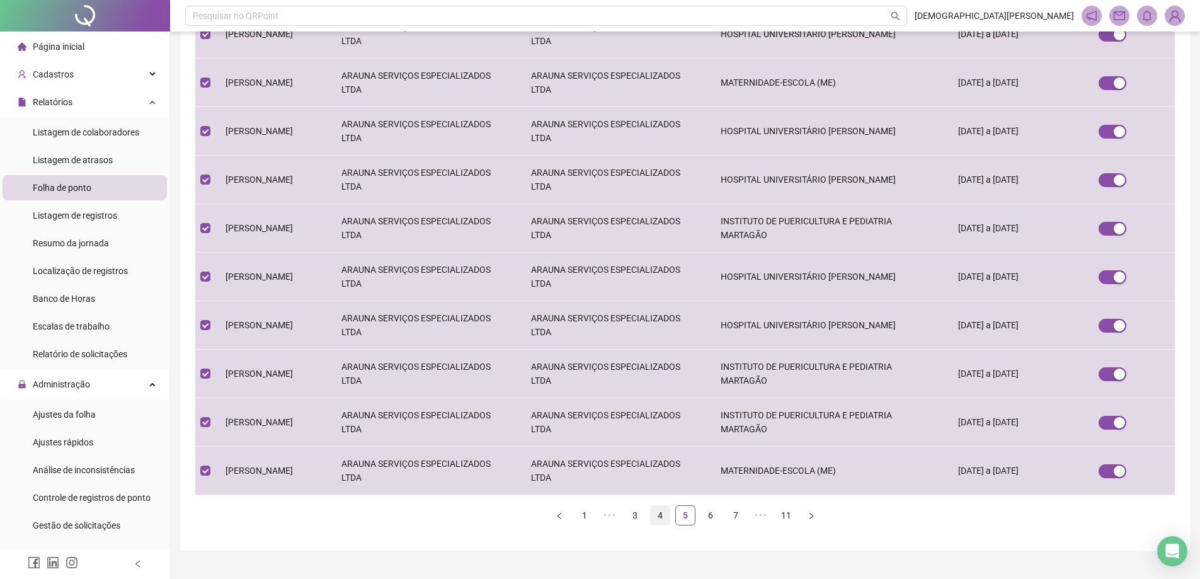
click at [664, 506] on link "4" at bounding box center [660, 515] width 19 height 19
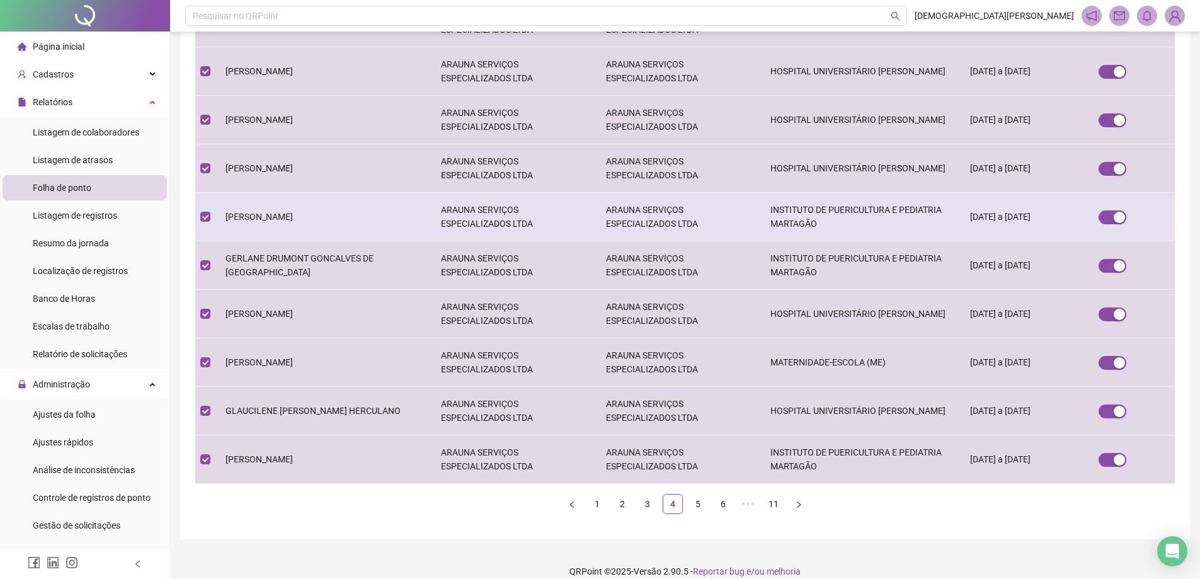
scroll to position [264, 0]
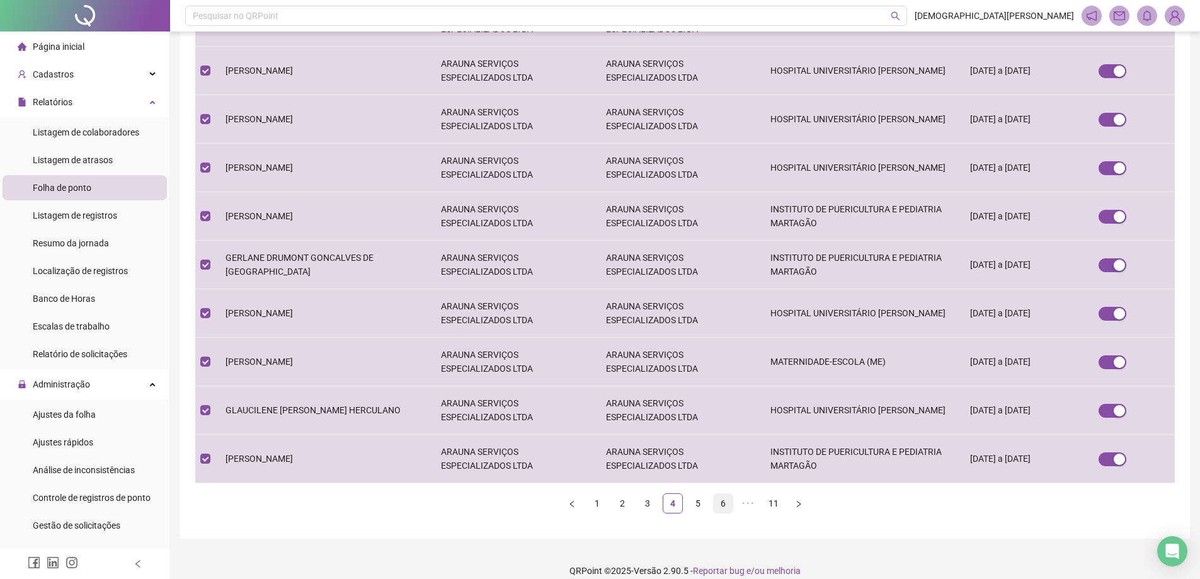
click at [720, 494] on link "6" at bounding box center [723, 503] width 19 height 19
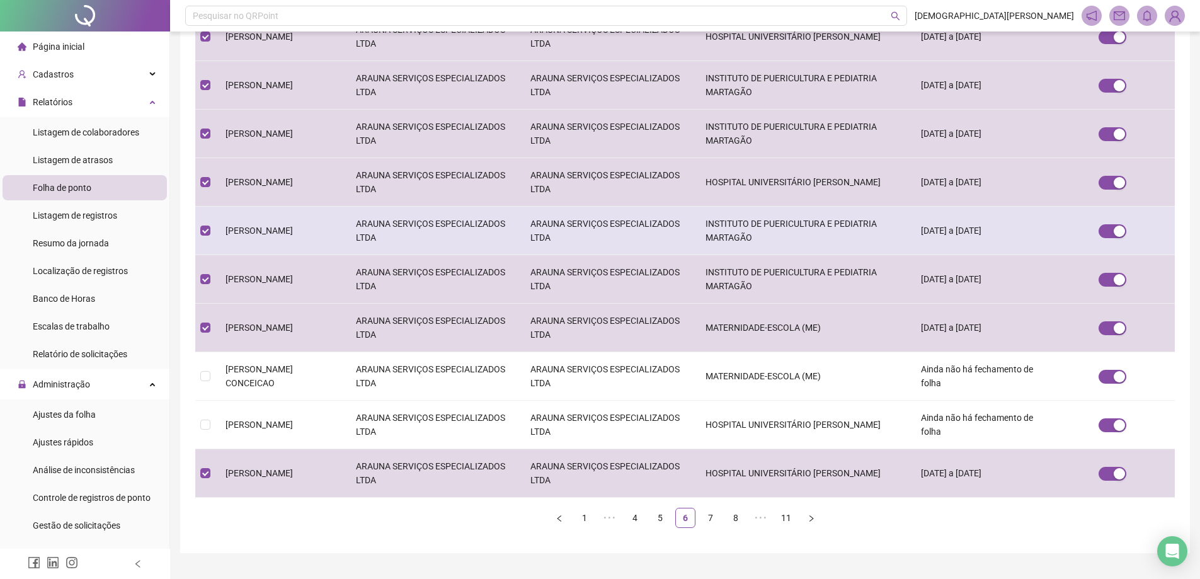
scroll to position [0, 0]
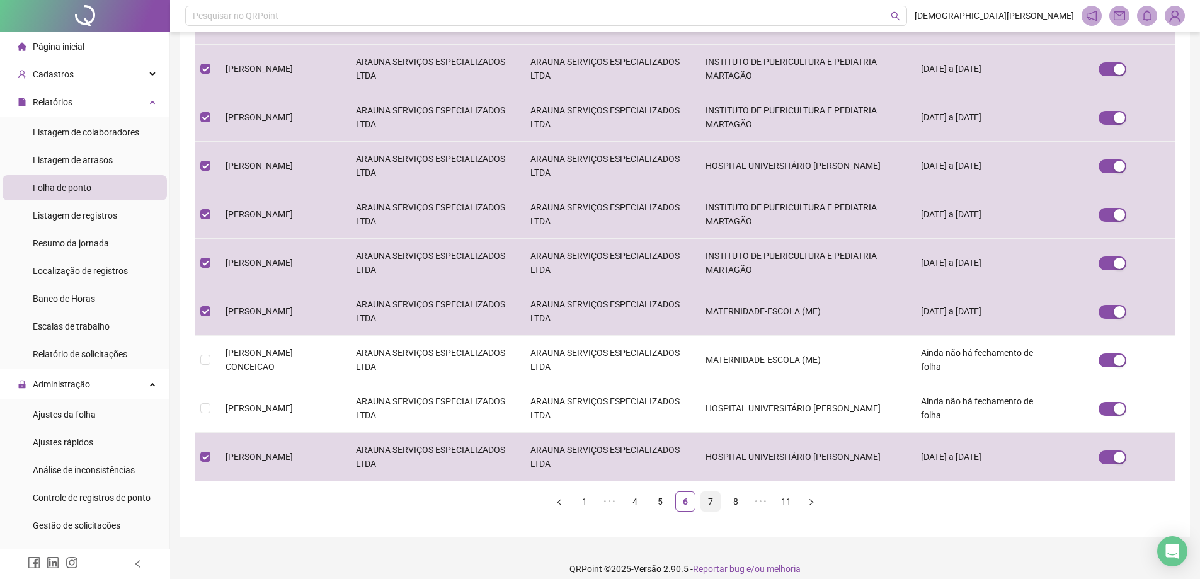
click at [709, 500] on link "7" at bounding box center [710, 501] width 19 height 19
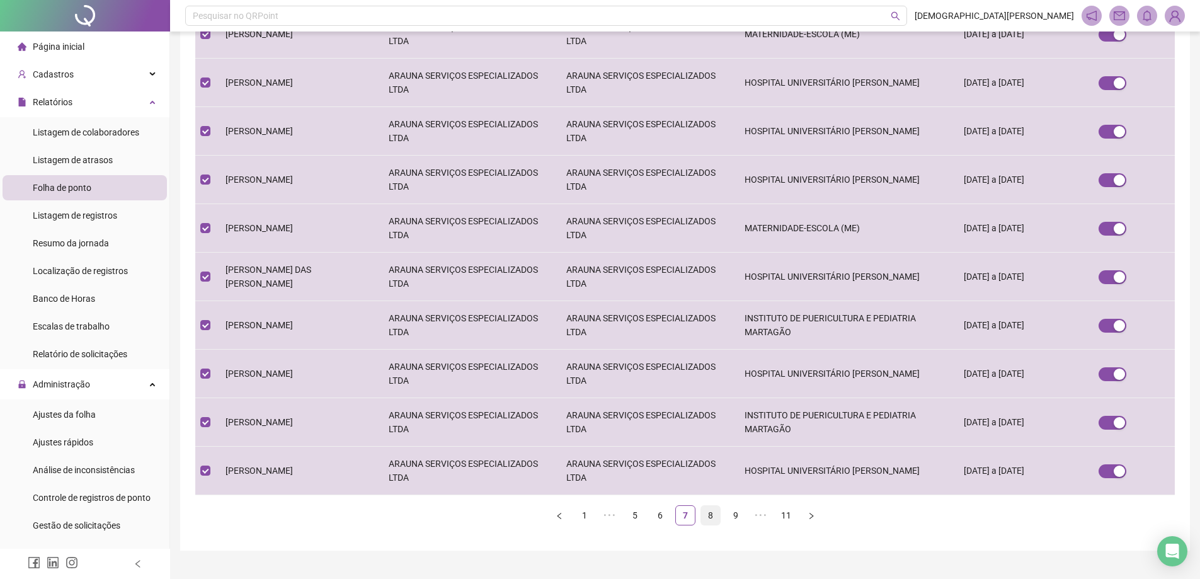
click at [713, 506] on link "8" at bounding box center [710, 515] width 19 height 19
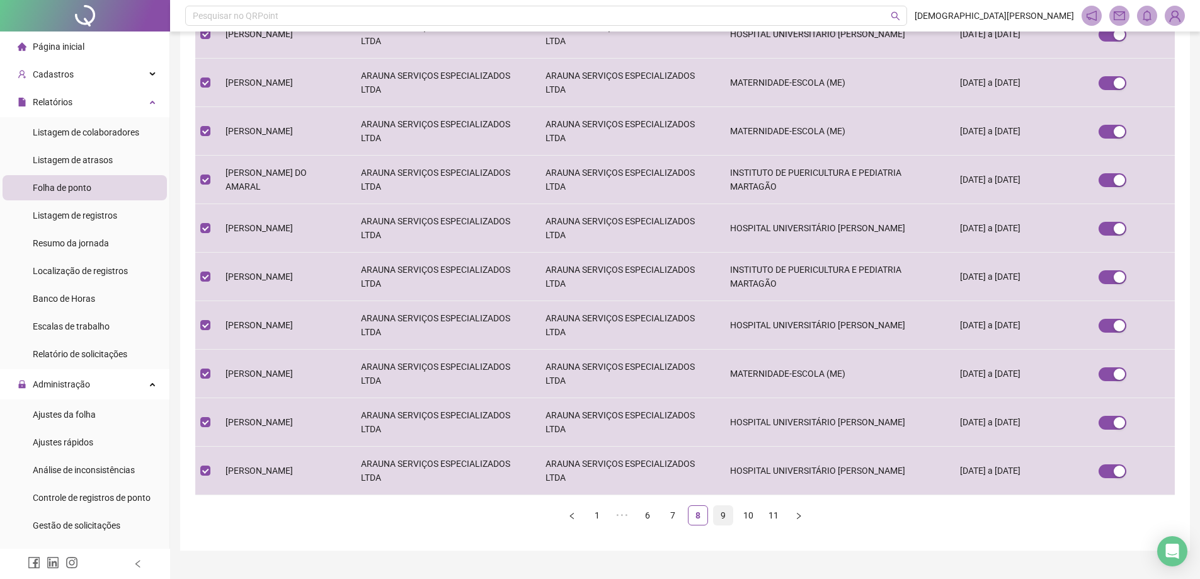
click at [723, 506] on link "9" at bounding box center [723, 515] width 19 height 19
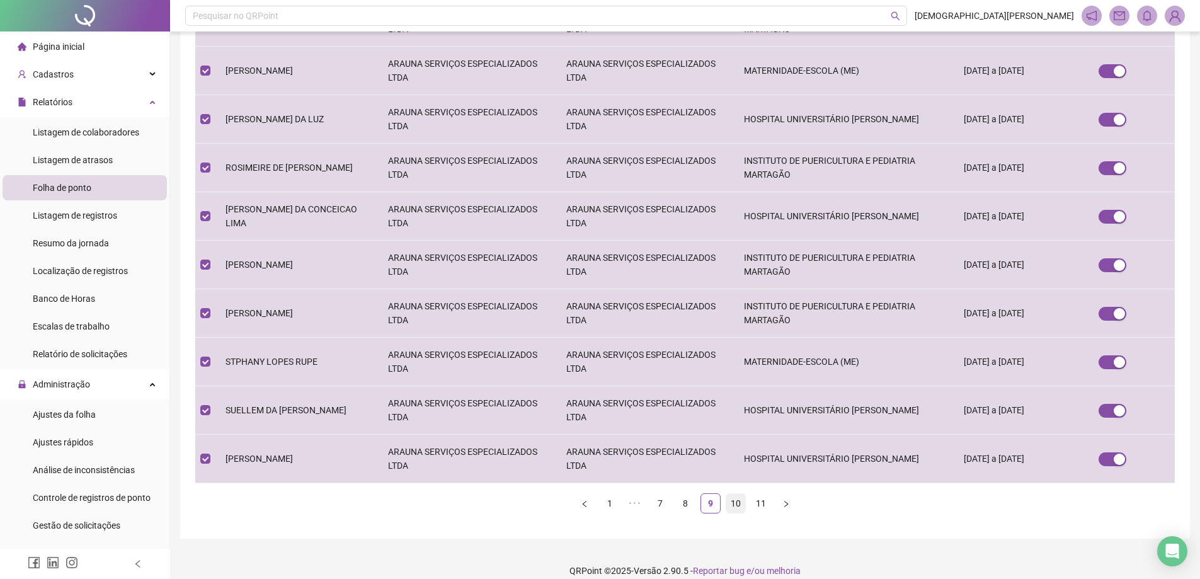
click at [730, 494] on link "10" at bounding box center [735, 503] width 19 height 19
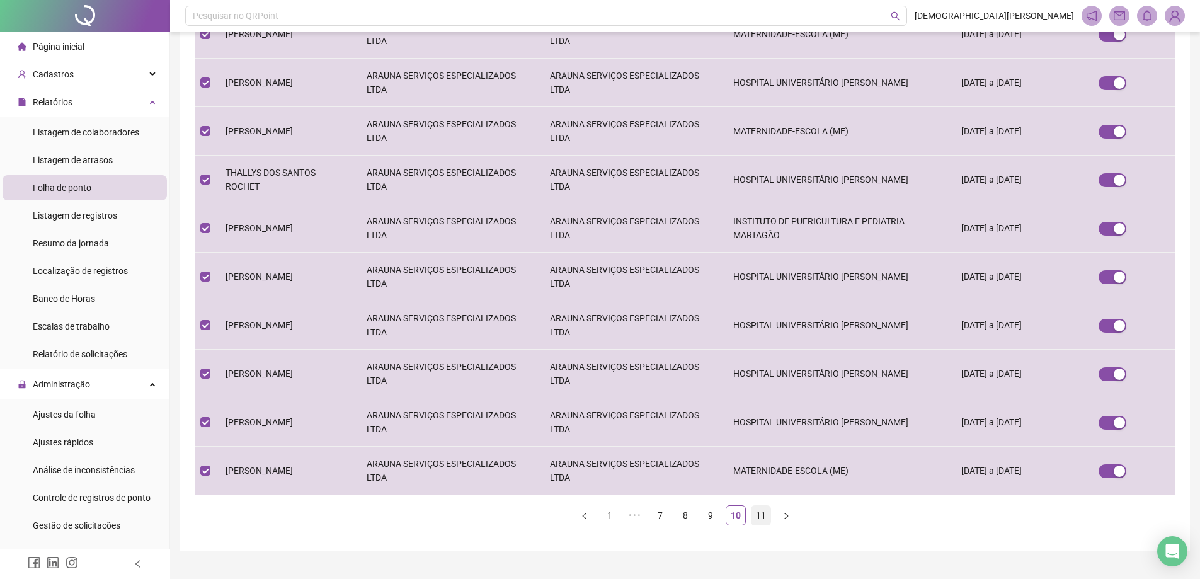
click at [759, 506] on link "11" at bounding box center [761, 515] width 19 height 19
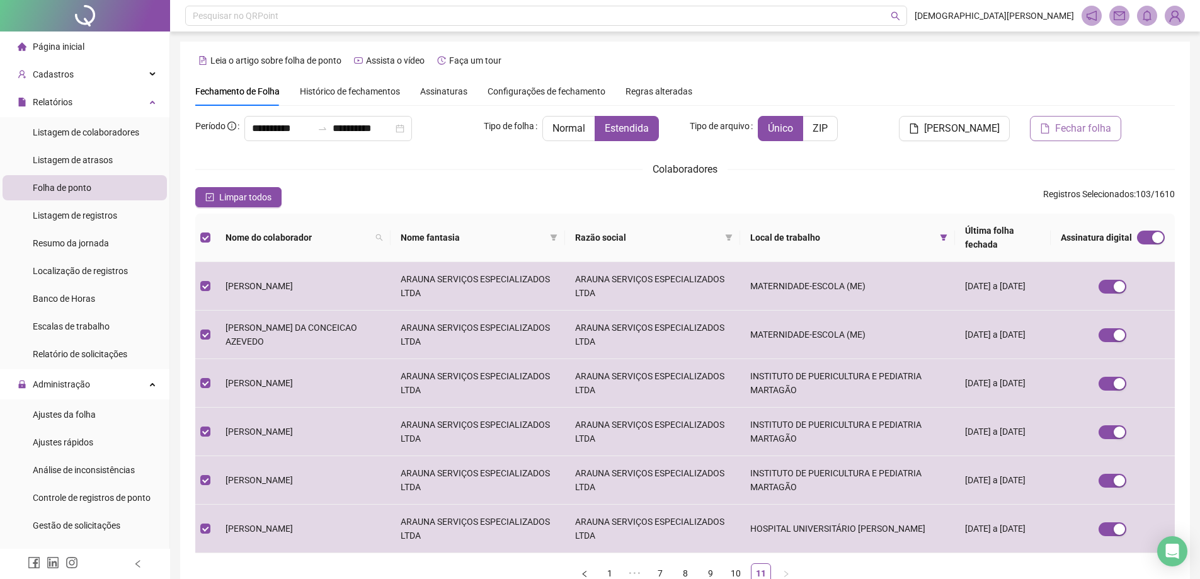
click at [1078, 130] on span "Fechar folha" at bounding box center [1083, 128] width 56 height 15
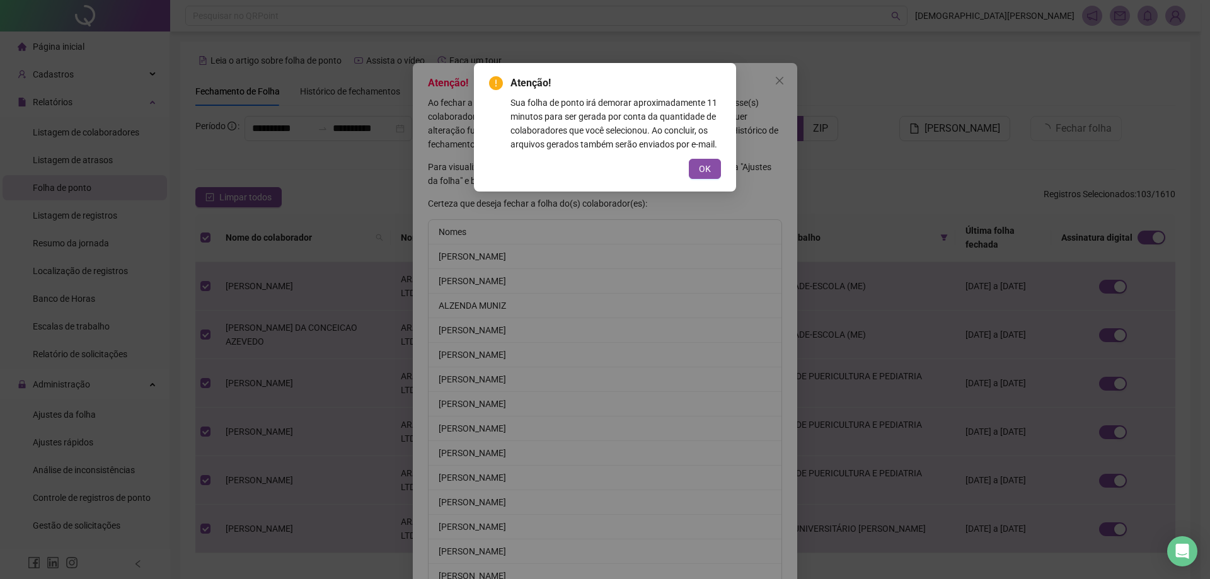
click at [705, 171] on span "OK" at bounding box center [705, 169] width 12 height 14
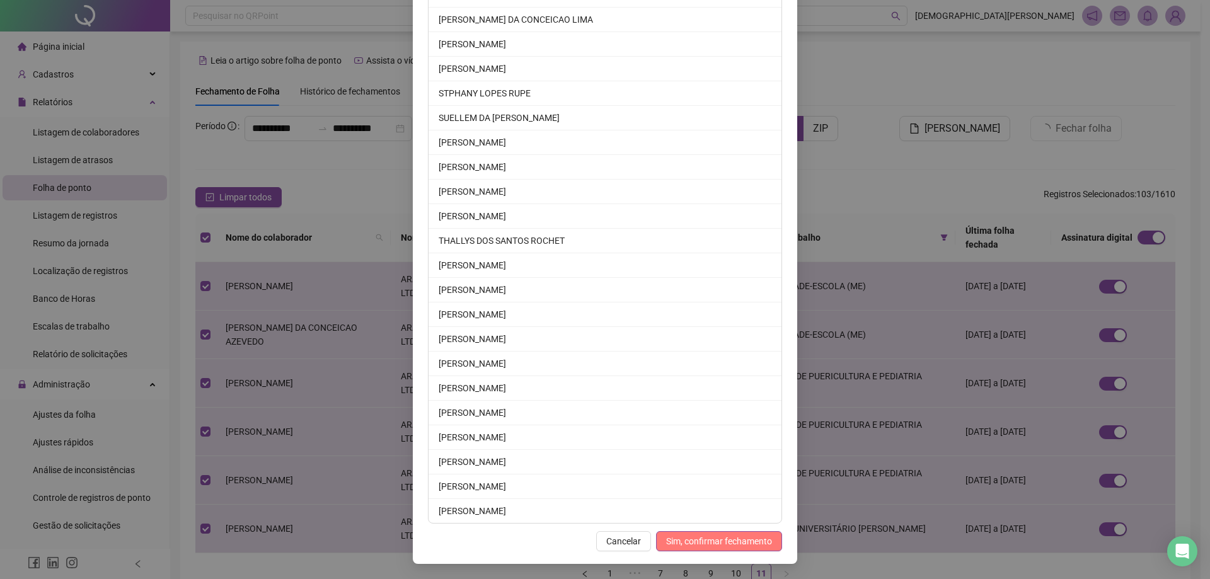
click at [709, 549] on button "Sim, confirmar fechamento" at bounding box center [719, 541] width 126 height 20
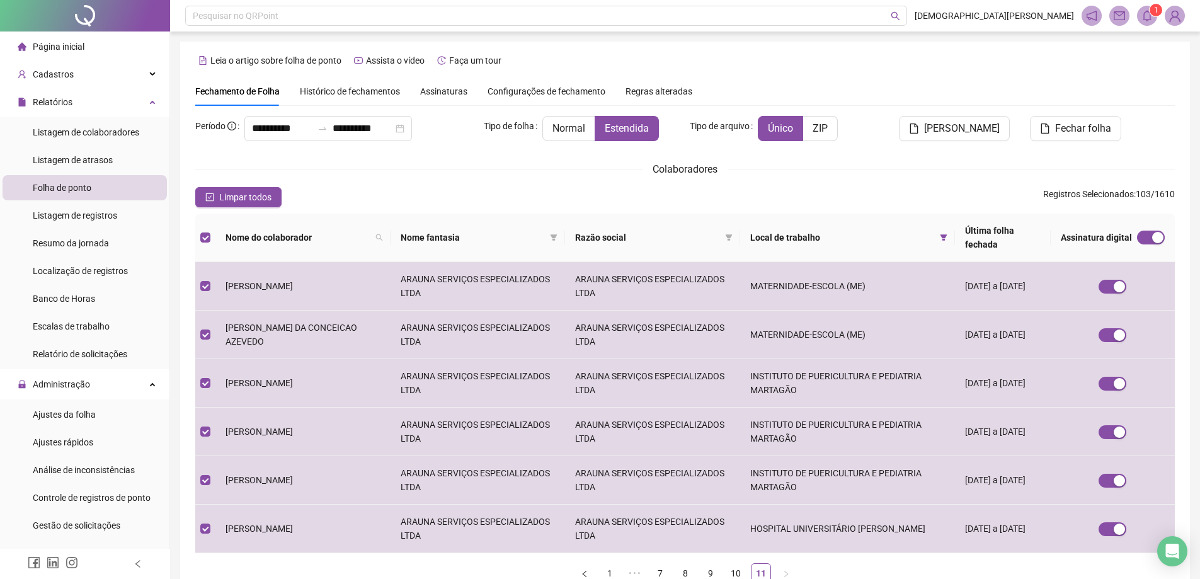
click at [1144, 12] on icon "bell" at bounding box center [1147, 15] width 11 height 11
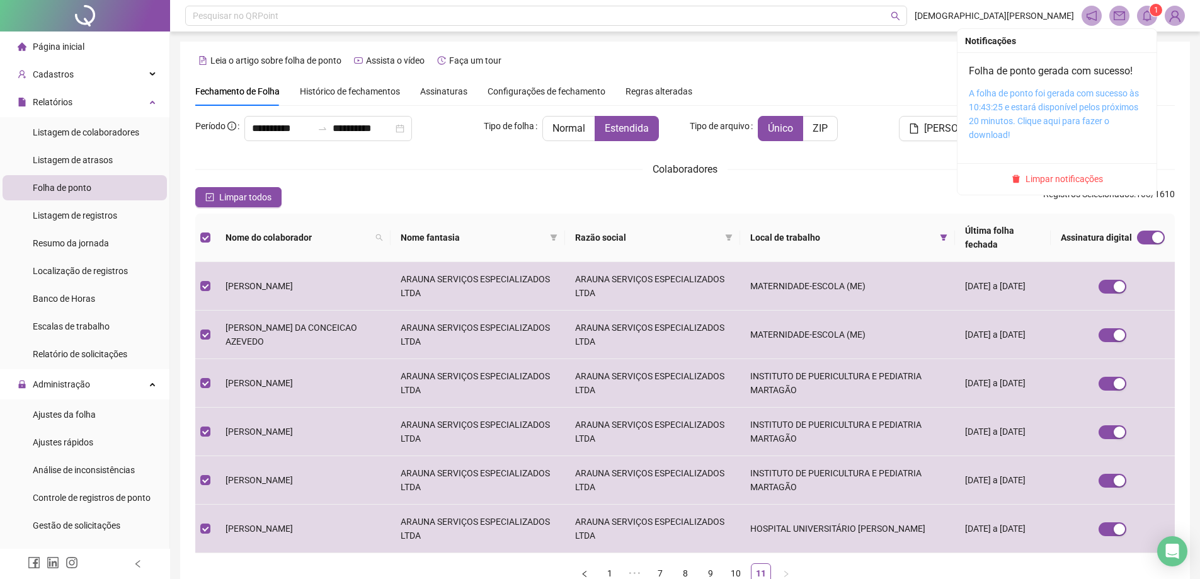
click at [1017, 110] on link "A folha de ponto foi gerada com sucesso às 10:43:25 e estará disponível pelos p…" at bounding box center [1054, 114] width 170 height 52
